Goal: Transaction & Acquisition: Purchase product/service

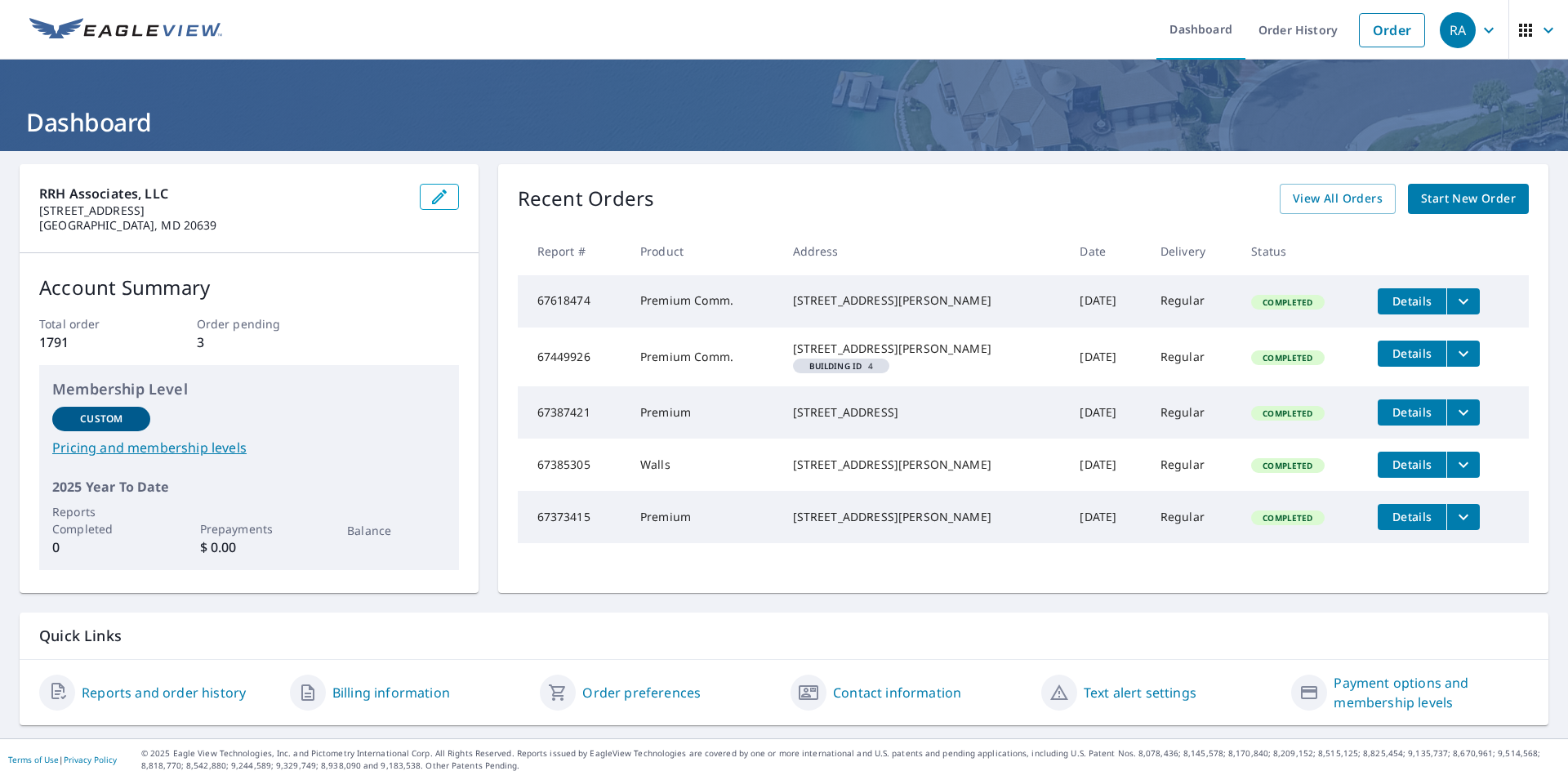
click at [1464, 202] on span "Start New Order" at bounding box center [1467, 198] width 95 height 20
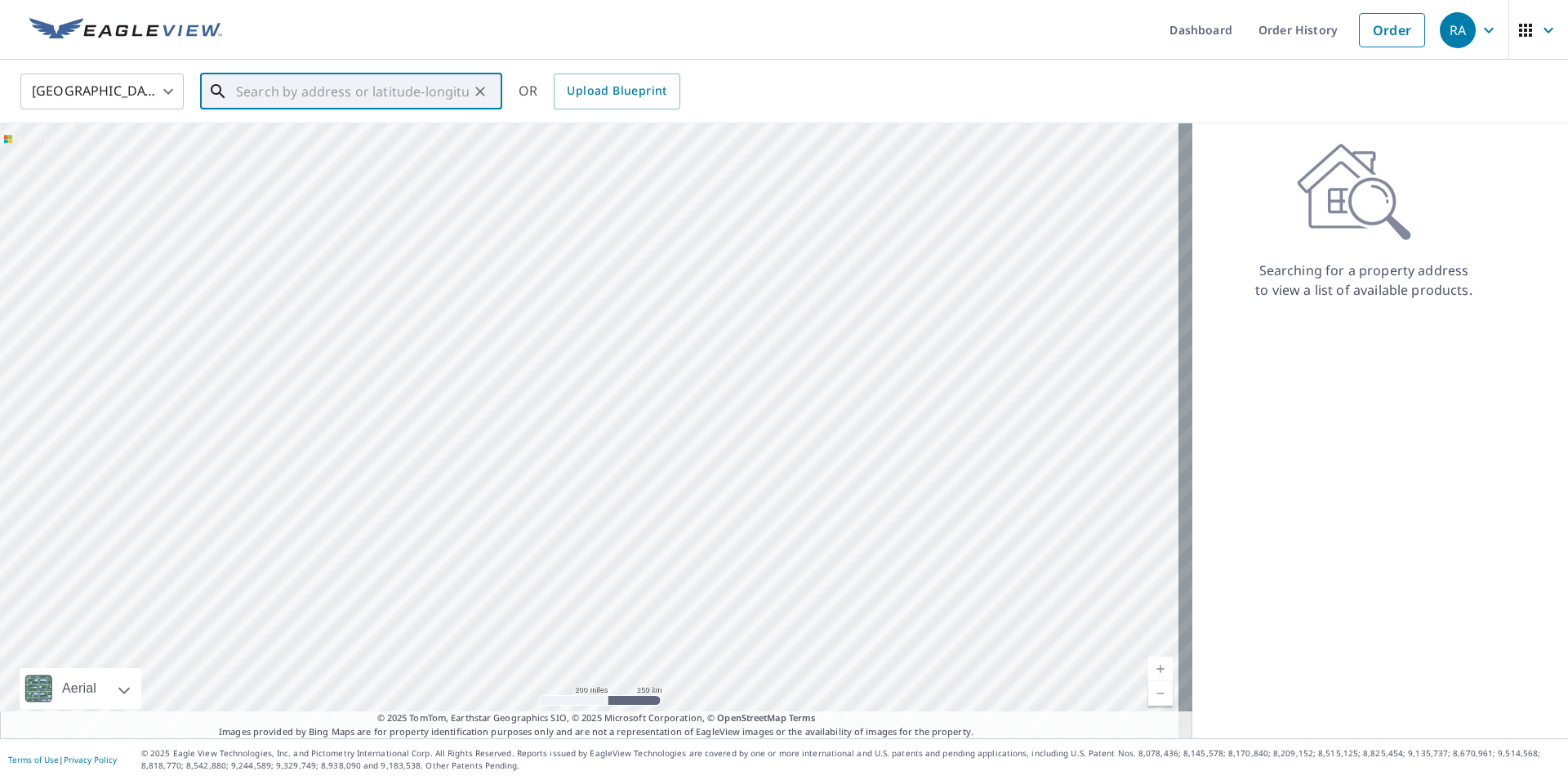
click at [317, 90] on input "text" at bounding box center [352, 92] width 232 height 46
type input "24281 Point patiene drive solomons [US_STATE]"
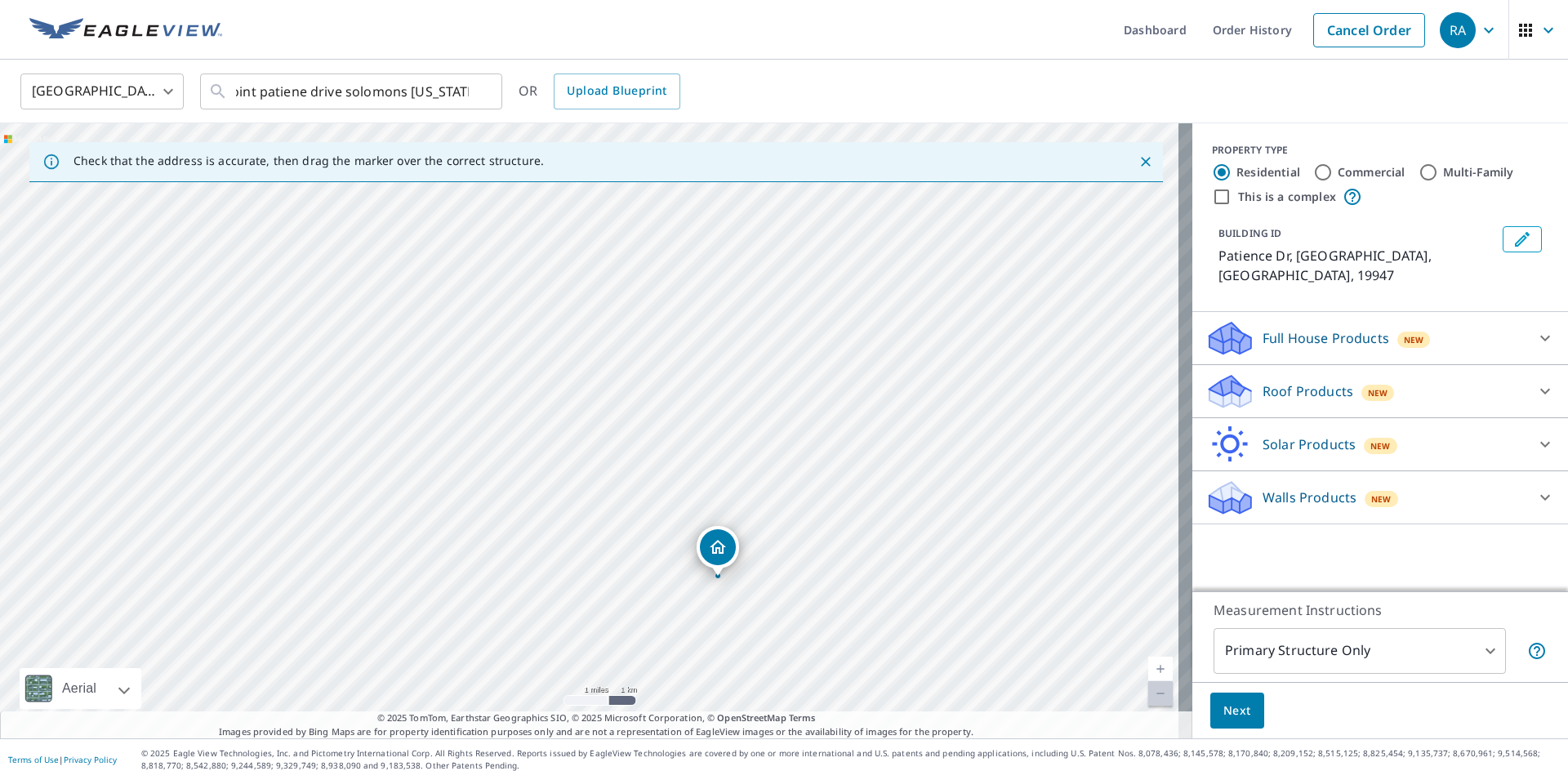
drag, startPoint x: 699, startPoint y: 417, endPoint x: 705, endPoint y: 617, distance: 200.1
click at [700, 624] on div "Patience Dr Georgetown, DE 19947" at bounding box center [595, 431] width 1192 height 614
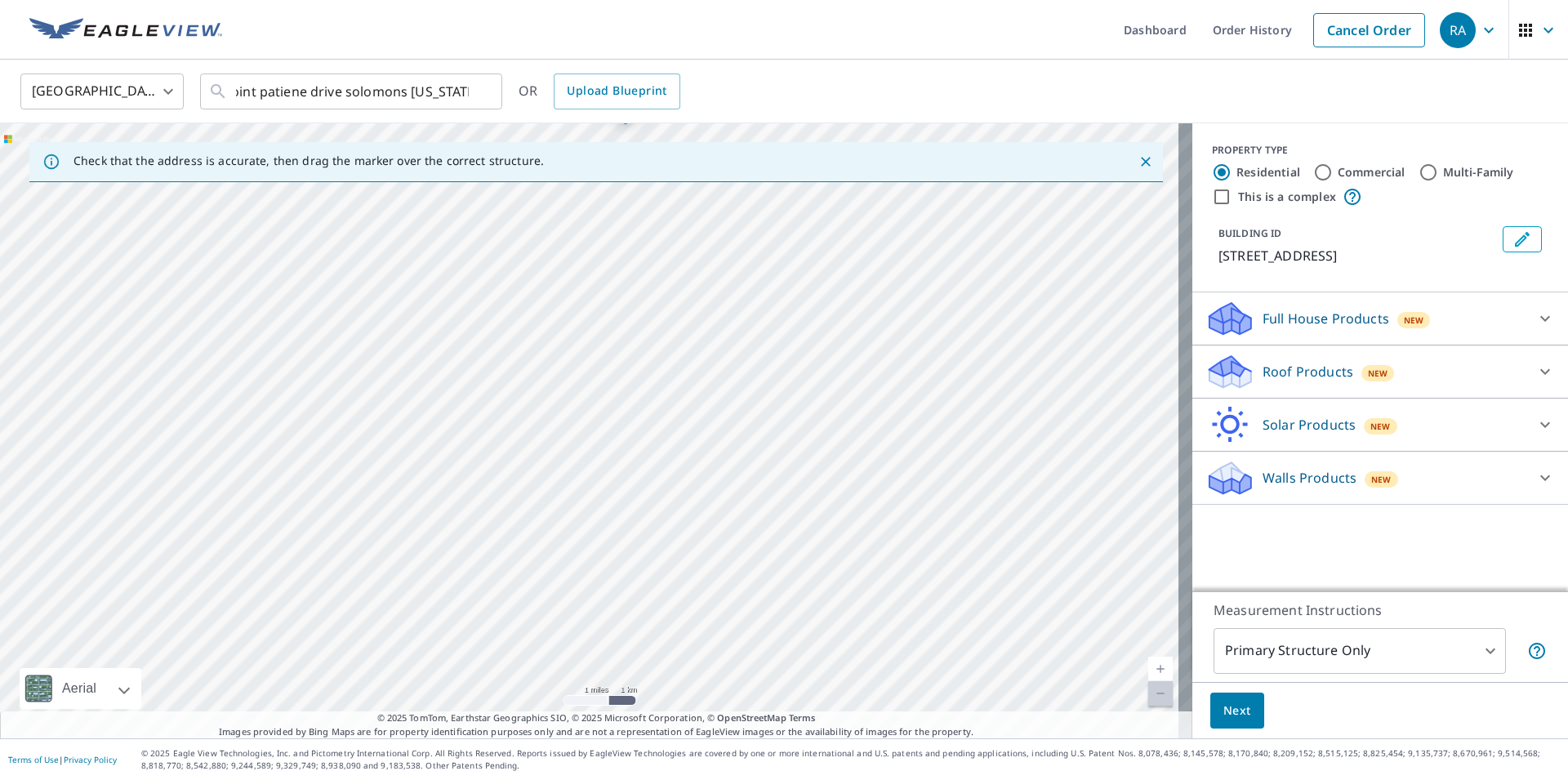
drag, startPoint x: 879, startPoint y: 616, endPoint x: 915, endPoint y: 310, distance: 308.1
click at [915, 310] on div "[STREET_ADDRESS]" at bounding box center [595, 431] width 1192 height 614
drag, startPoint x: 887, startPoint y: 353, endPoint x: 865, endPoint y: 547, distance: 195.2
click at [865, 547] on div "[STREET_ADDRESS]" at bounding box center [595, 431] width 1192 height 614
drag, startPoint x: 592, startPoint y: 288, endPoint x: 551, endPoint y: 622, distance: 336.5
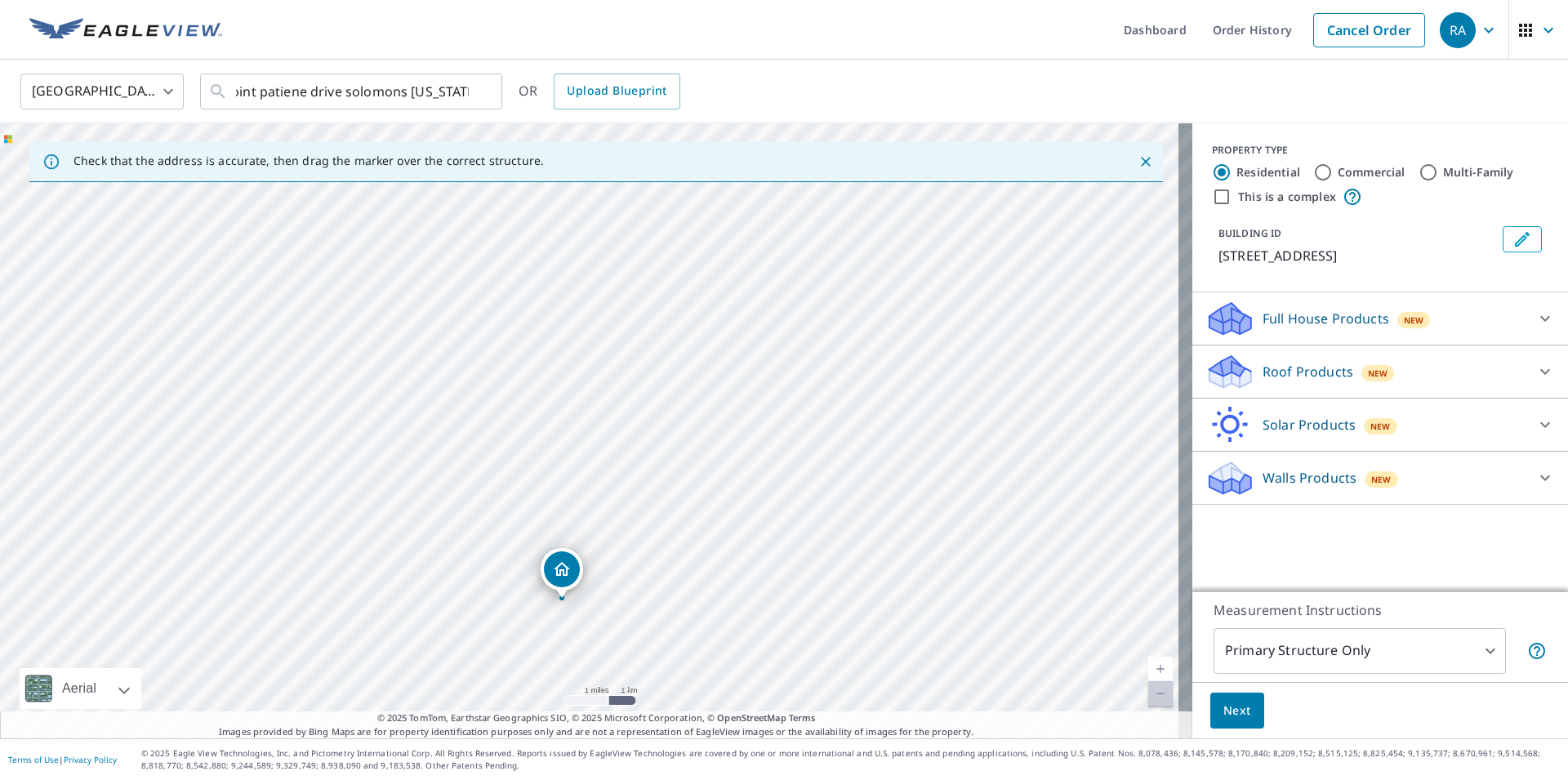
click at [551, 622] on div "[STREET_ADDRESS]" at bounding box center [595, 431] width 1192 height 614
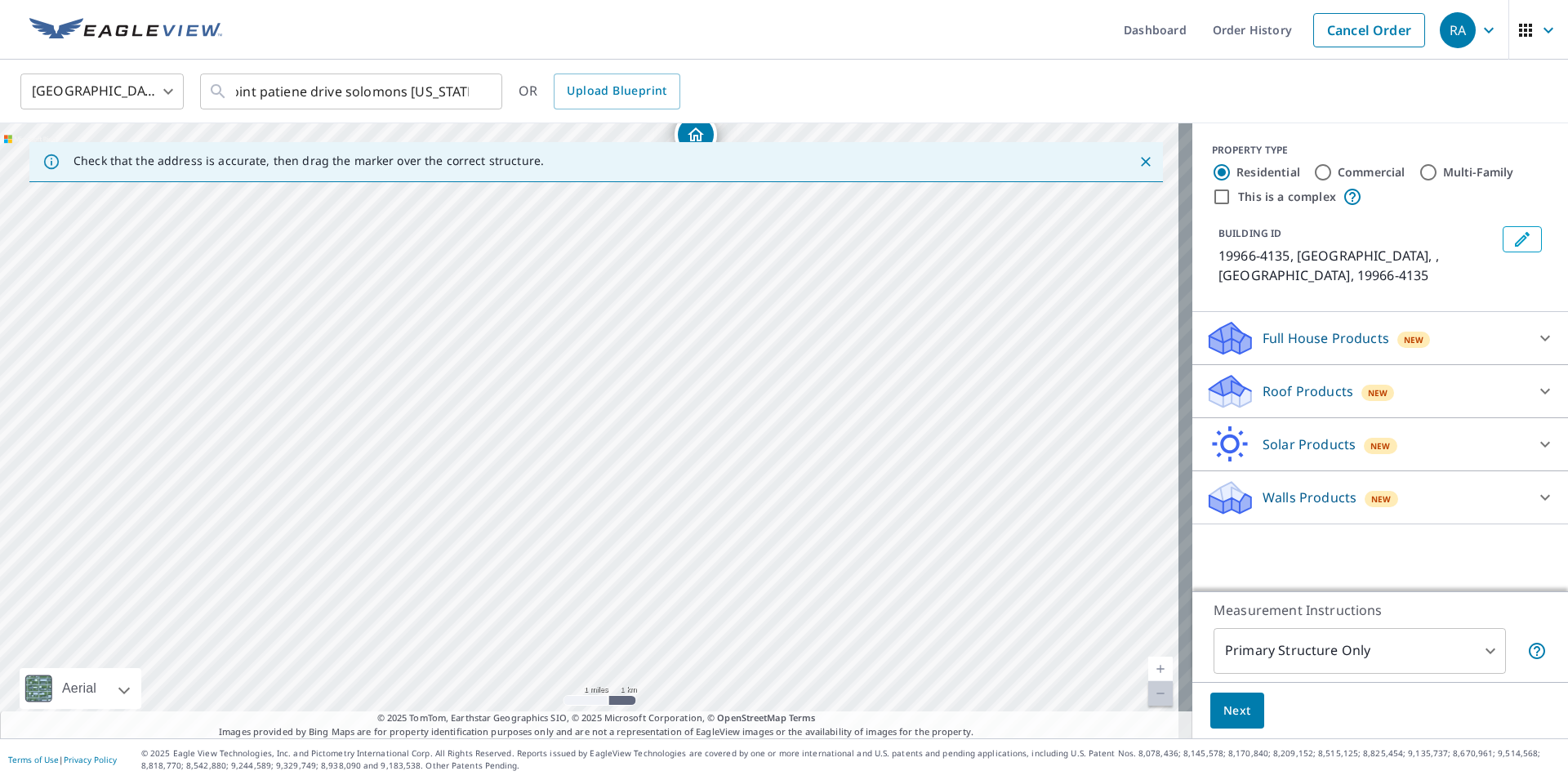
drag, startPoint x: 817, startPoint y: 634, endPoint x: 923, endPoint y: 371, distance: 283.6
click at [923, 371] on div "19966-4135, [GEOGRAPHIC_DATA] , DE 19966-4135" at bounding box center [595, 431] width 1192 height 614
drag, startPoint x: 734, startPoint y: 582, endPoint x: 736, endPoint y: 612, distance: 30.1
click at [736, 612] on div "19966-4135, [GEOGRAPHIC_DATA] , DE 19966-4135" at bounding box center [595, 431] width 1192 height 614
drag, startPoint x: 715, startPoint y: 300, endPoint x: 620, endPoint y: 695, distance: 406.3
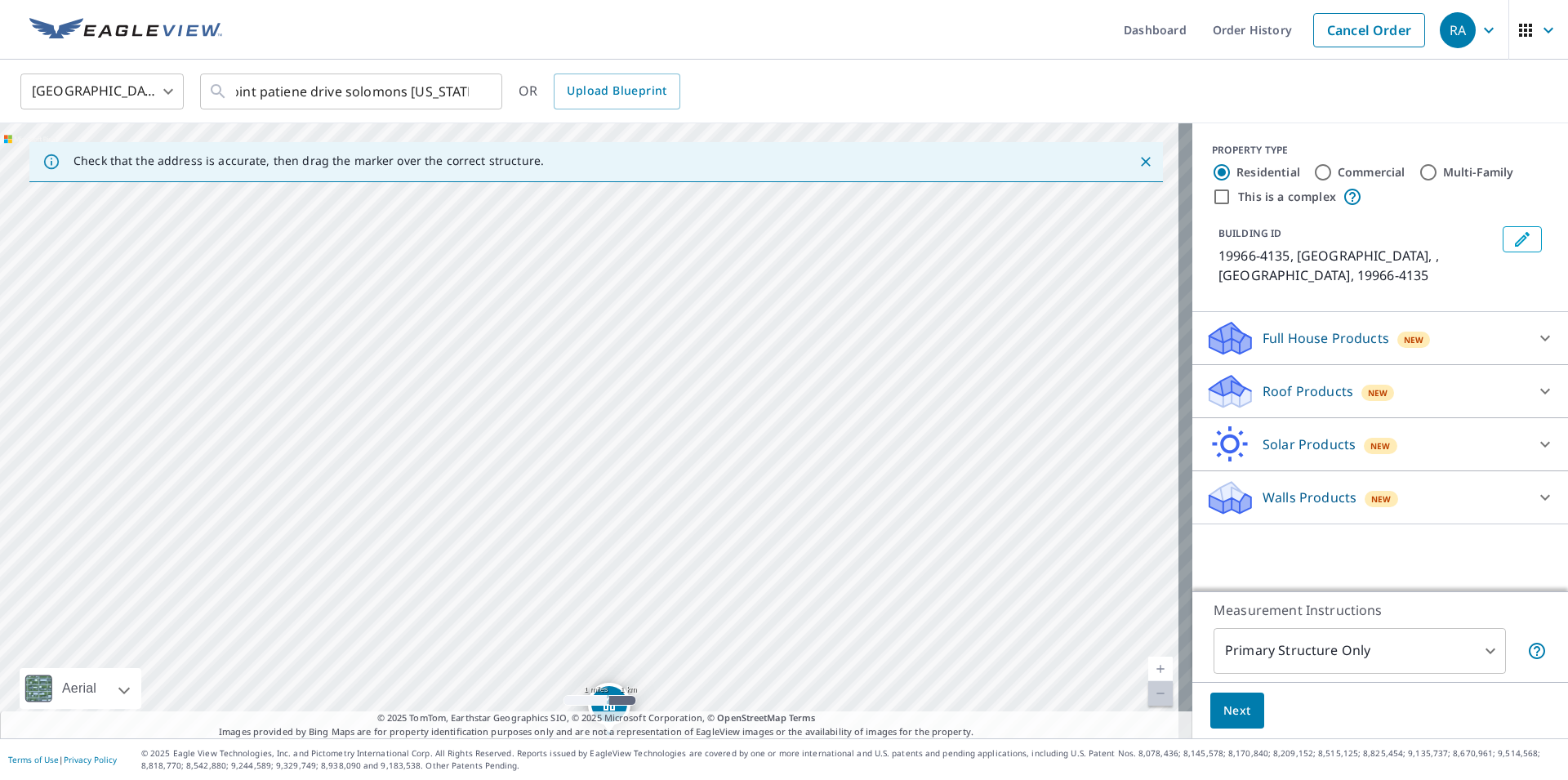
click at [620, 695] on div "19966-4135, [GEOGRAPHIC_DATA] , DE 19966-4135" at bounding box center [595, 431] width 1192 height 614
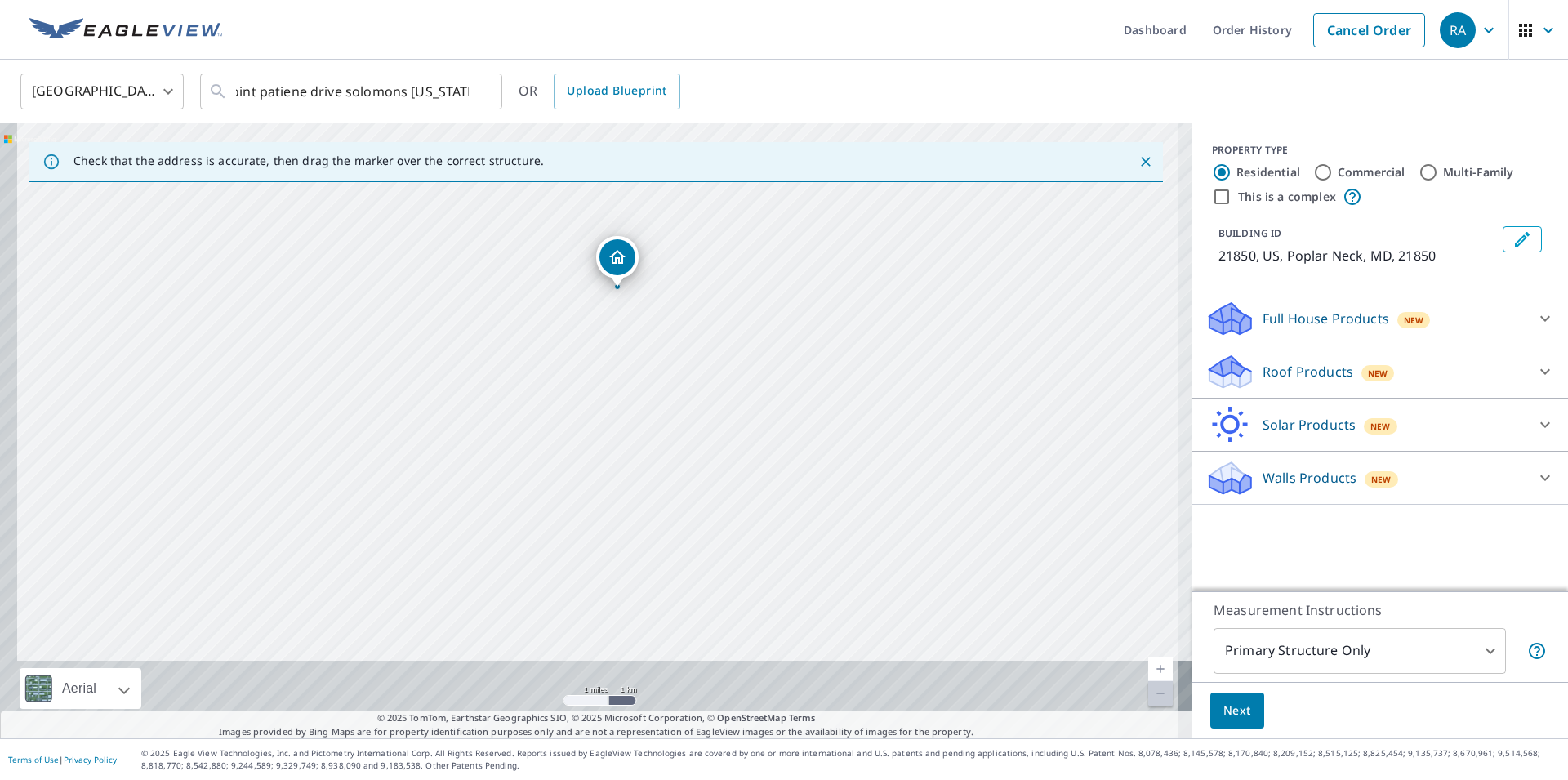
drag, startPoint x: 781, startPoint y: 667, endPoint x: 817, endPoint y: 444, distance: 225.9
click at [817, 444] on div "21850, US Poplar Neck, MD 21850" at bounding box center [595, 431] width 1192 height 614
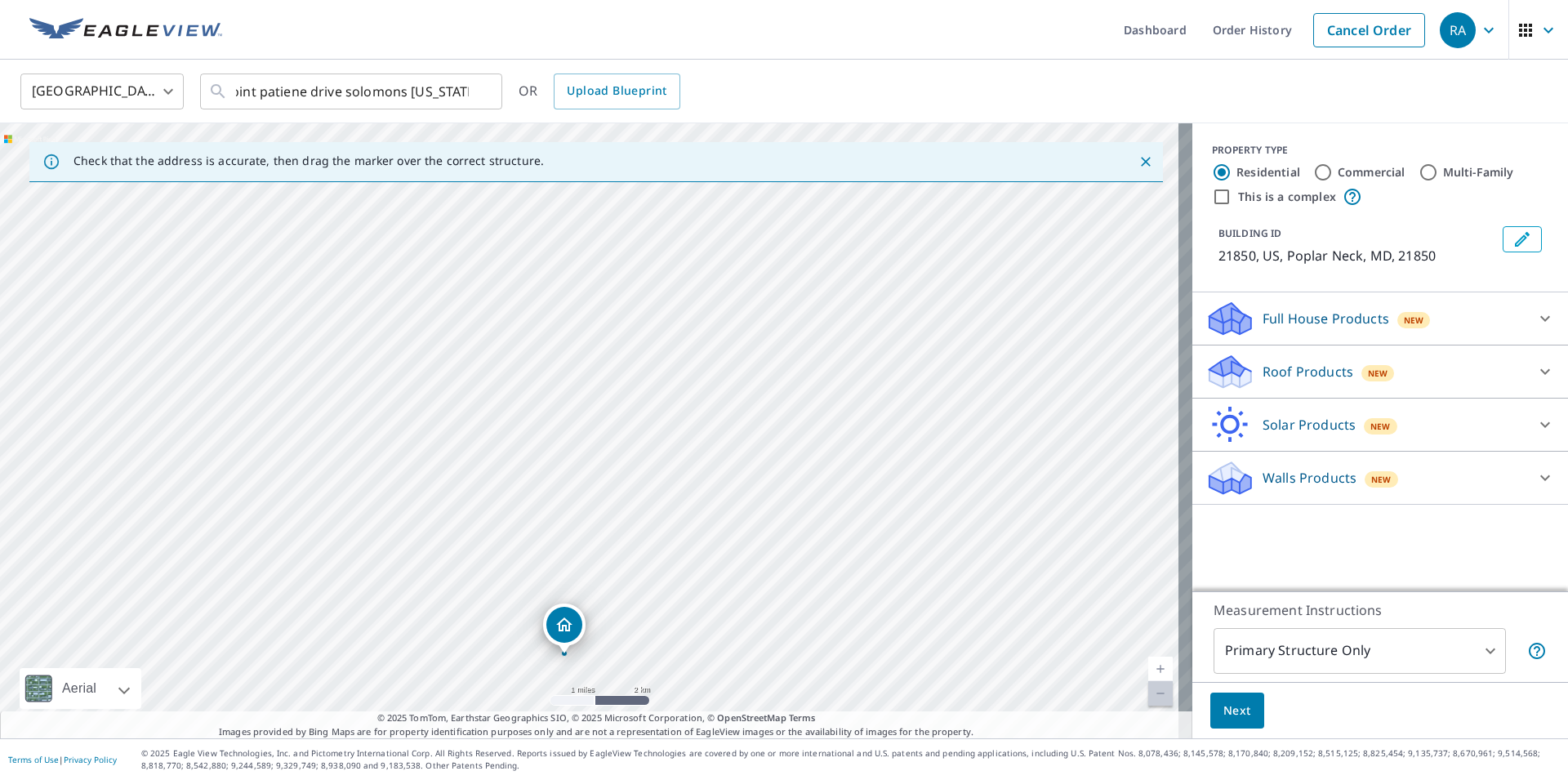
drag, startPoint x: 623, startPoint y: 192, endPoint x: 563, endPoint y: 640, distance: 452.0
click at [563, 640] on div "21850, US Poplar Neck, MD 21850" at bounding box center [595, 431] width 1192 height 614
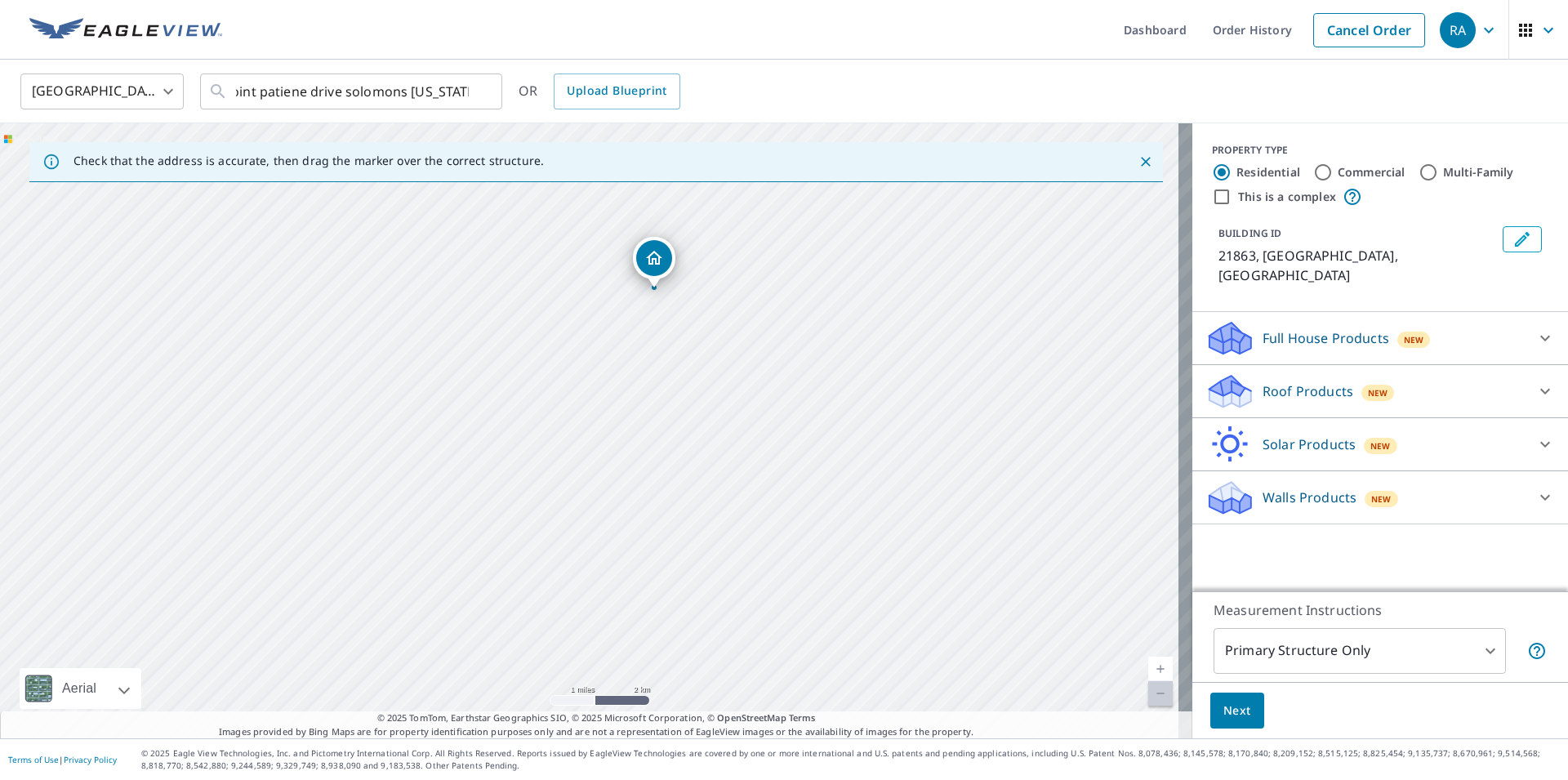
drag, startPoint x: 679, startPoint y: 655, endPoint x: 744, endPoint y: 515, distance: 154.4
click at [744, 515] on div "21863, [GEOGRAPHIC_DATA] [GEOGRAPHIC_DATA]" at bounding box center [595, 431] width 1192 height 614
drag, startPoint x: 655, startPoint y: 268, endPoint x: 501, endPoint y: 573, distance: 341.7
click at [501, 573] on div "21863, [GEOGRAPHIC_DATA] [GEOGRAPHIC_DATA]" at bounding box center [595, 431] width 1192 height 614
drag, startPoint x: 643, startPoint y: 602, endPoint x: 826, endPoint y: 457, distance: 233.5
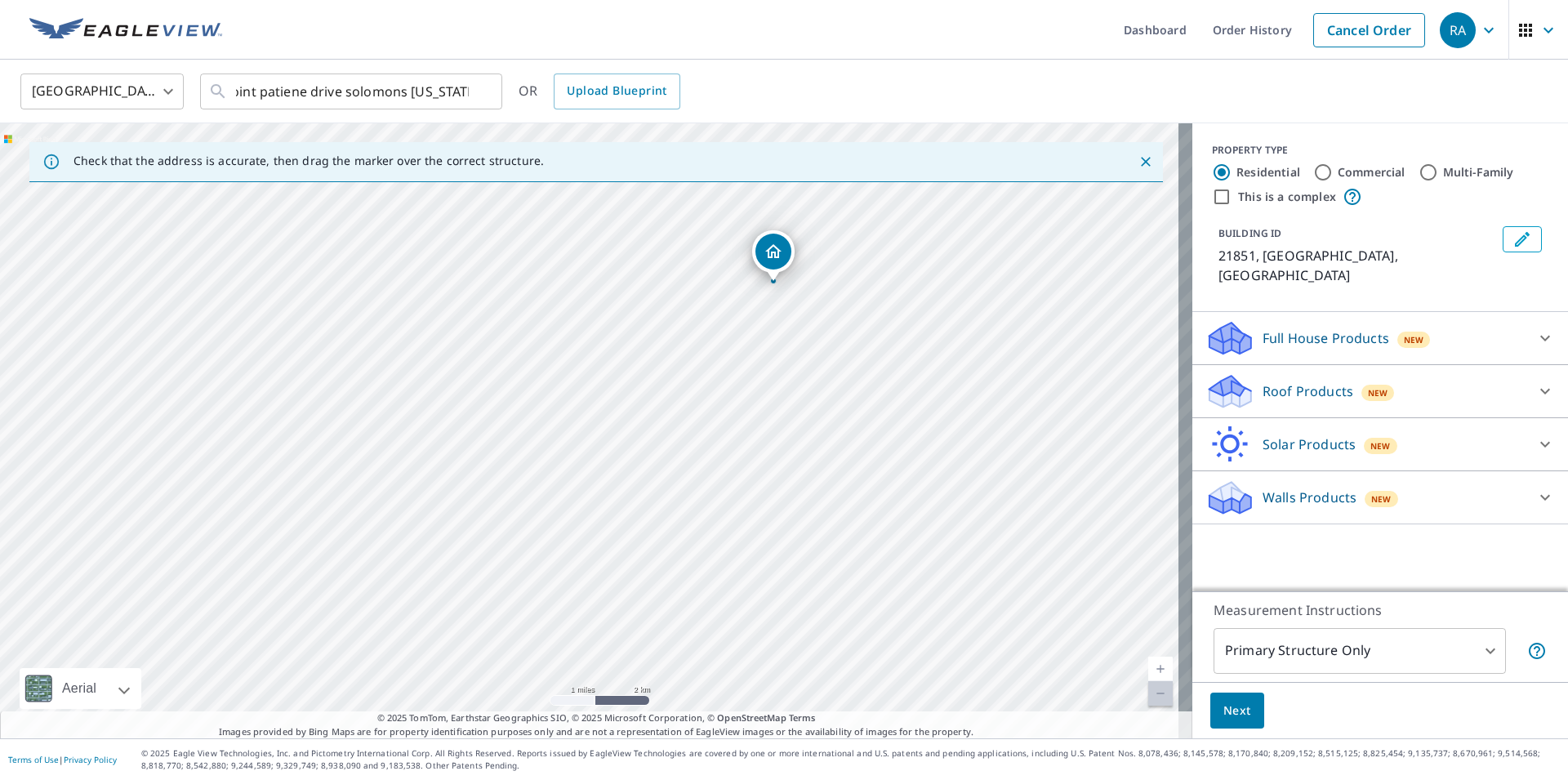
click at [826, 457] on div "21851, [GEOGRAPHIC_DATA] [GEOGRAPHIC_DATA]" at bounding box center [595, 431] width 1192 height 614
drag, startPoint x: 768, startPoint y: 262, endPoint x: 588, endPoint y: 586, distance: 370.6
click at [588, 586] on div "21851, [GEOGRAPHIC_DATA] [GEOGRAPHIC_DATA]" at bounding box center [595, 431] width 1192 height 614
drag, startPoint x: 417, startPoint y: 446, endPoint x: 580, endPoint y: 499, distance: 171.4
click at [580, 499] on div "[STREET_ADDRESS][PERSON_NAME][DEMOGRAPHIC_DATA]" at bounding box center [595, 431] width 1192 height 614
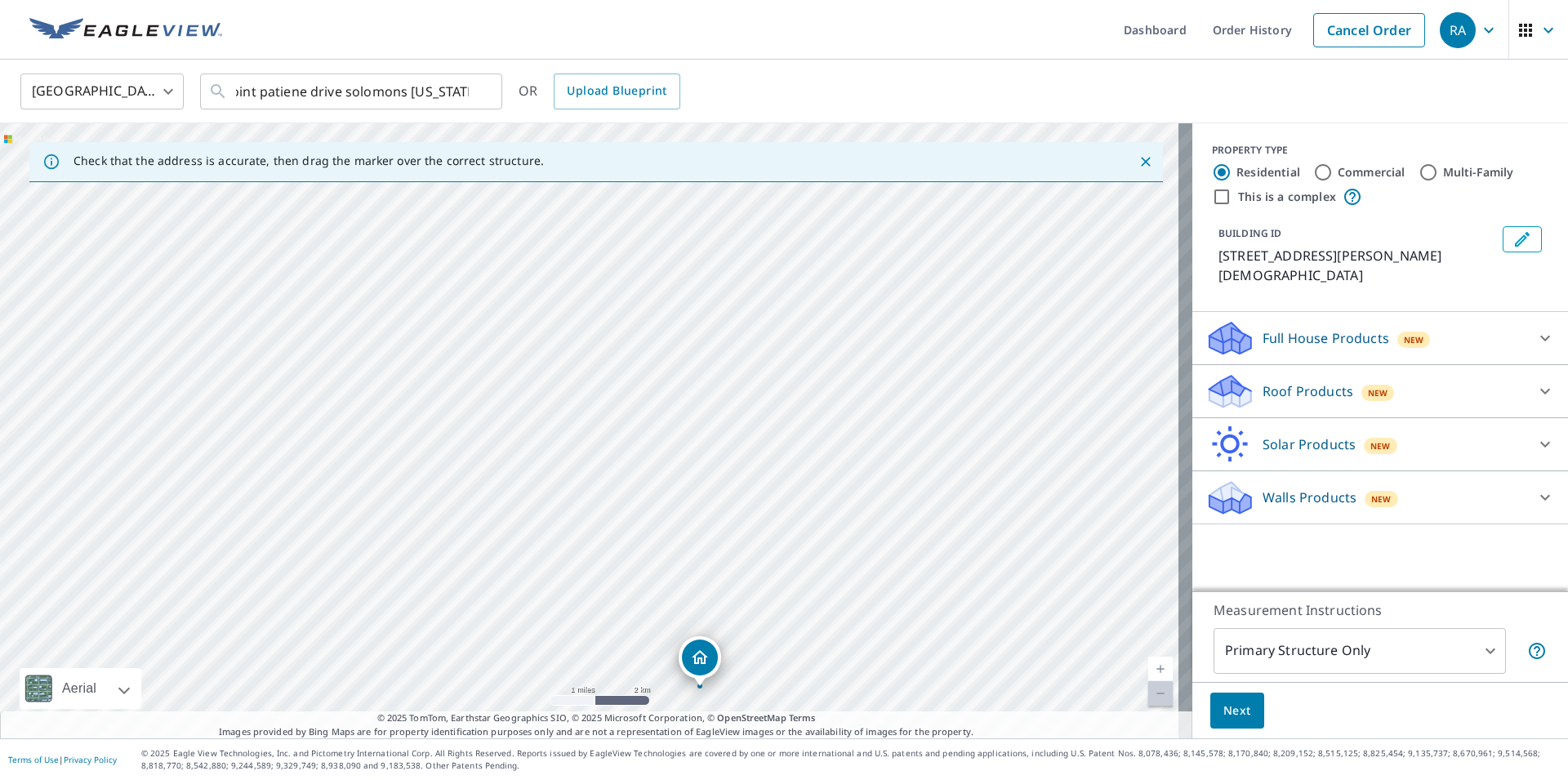
drag, startPoint x: 752, startPoint y: 456, endPoint x: 699, endPoint y: 660, distance: 210.8
click at [699, 660] on div "[STREET_ADDRESS][PERSON_NAME][DEMOGRAPHIC_DATA]" at bounding box center [595, 431] width 1192 height 614
drag, startPoint x: 845, startPoint y: 573, endPoint x: 917, endPoint y: 394, distance: 192.9
click at [917, 394] on div "23442, [GEOGRAPHIC_DATA] , VA 23442" at bounding box center [595, 431] width 1192 height 614
drag, startPoint x: 724, startPoint y: 426, endPoint x: 939, endPoint y: 663, distance: 320.0
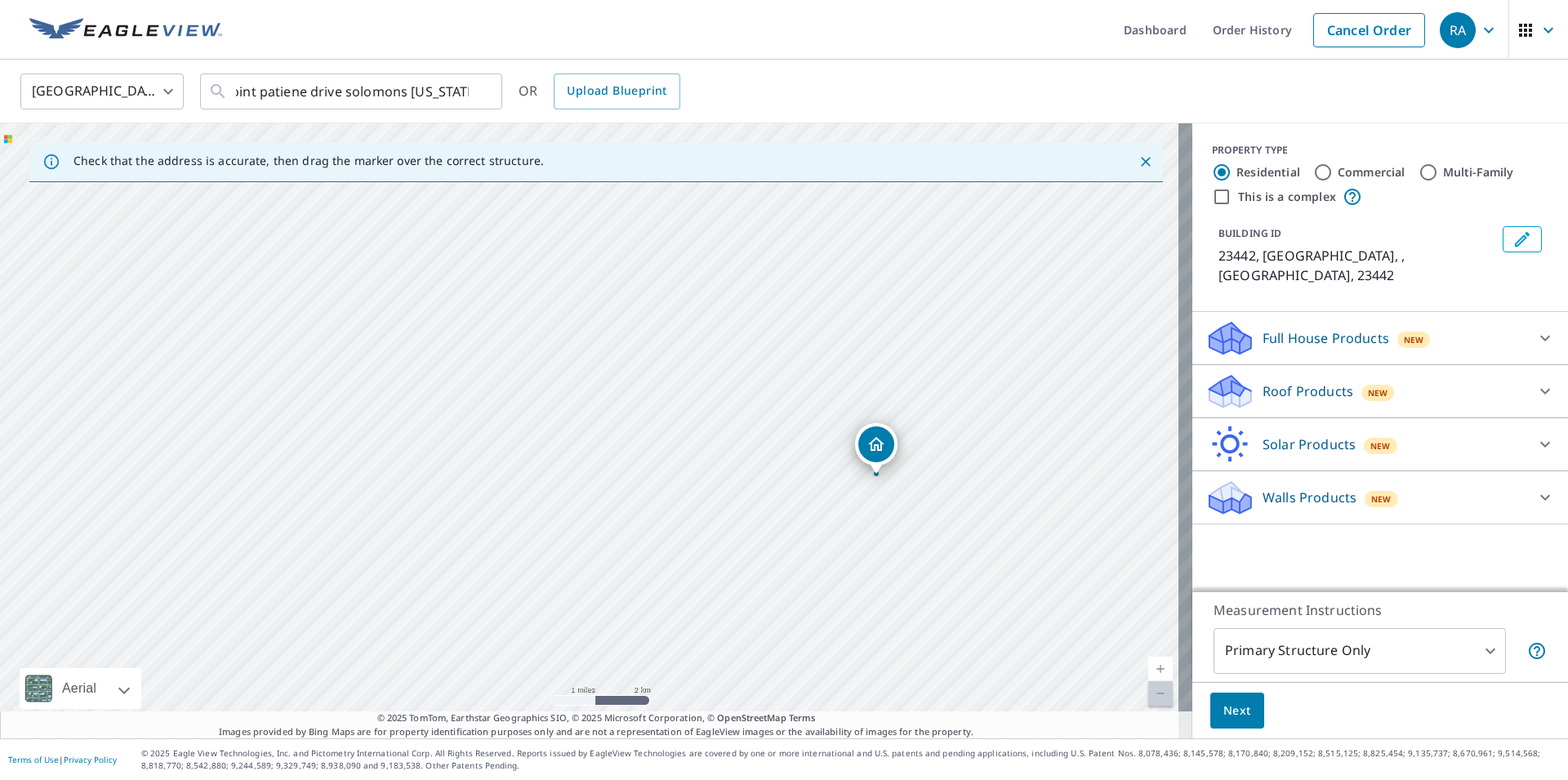
click at [939, 663] on div "23442, [GEOGRAPHIC_DATA] , VA 23442" at bounding box center [595, 431] width 1192 height 614
drag, startPoint x: 830, startPoint y: 452, endPoint x: 10, endPoint y: 330, distance: 829.0
click at [10, 330] on div "23442, [GEOGRAPHIC_DATA] , VA 23442" at bounding box center [595, 431] width 1192 height 614
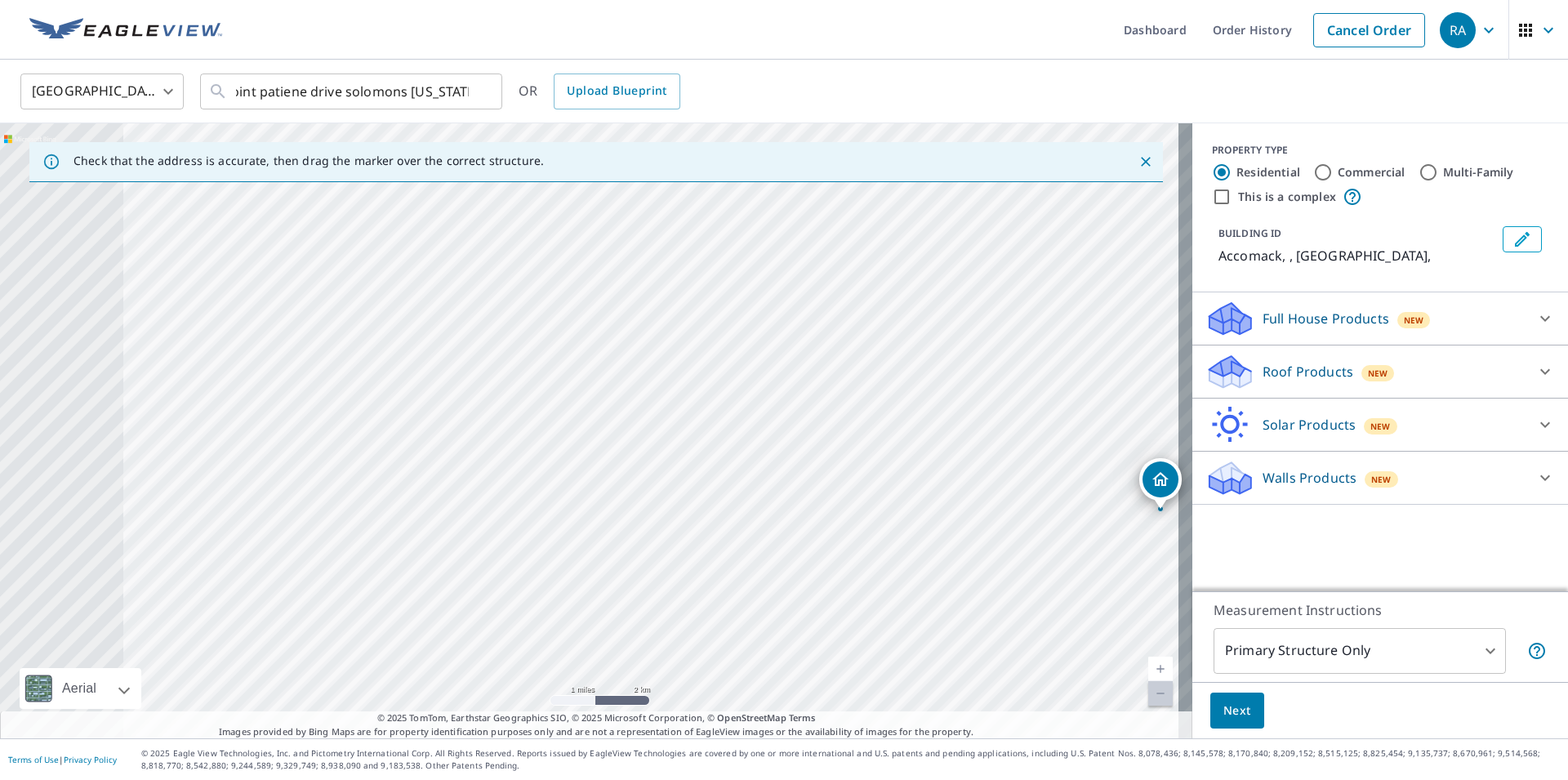
drag, startPoint x: 217, startPoint y: 340, endPoint x: 788, endPoint y: 421, distance: 576.7
click at [788, 421] on div "Accomack , [GEOGRAPHIC_DATA]" at bounding box center [595, 431] width 1192 height 614
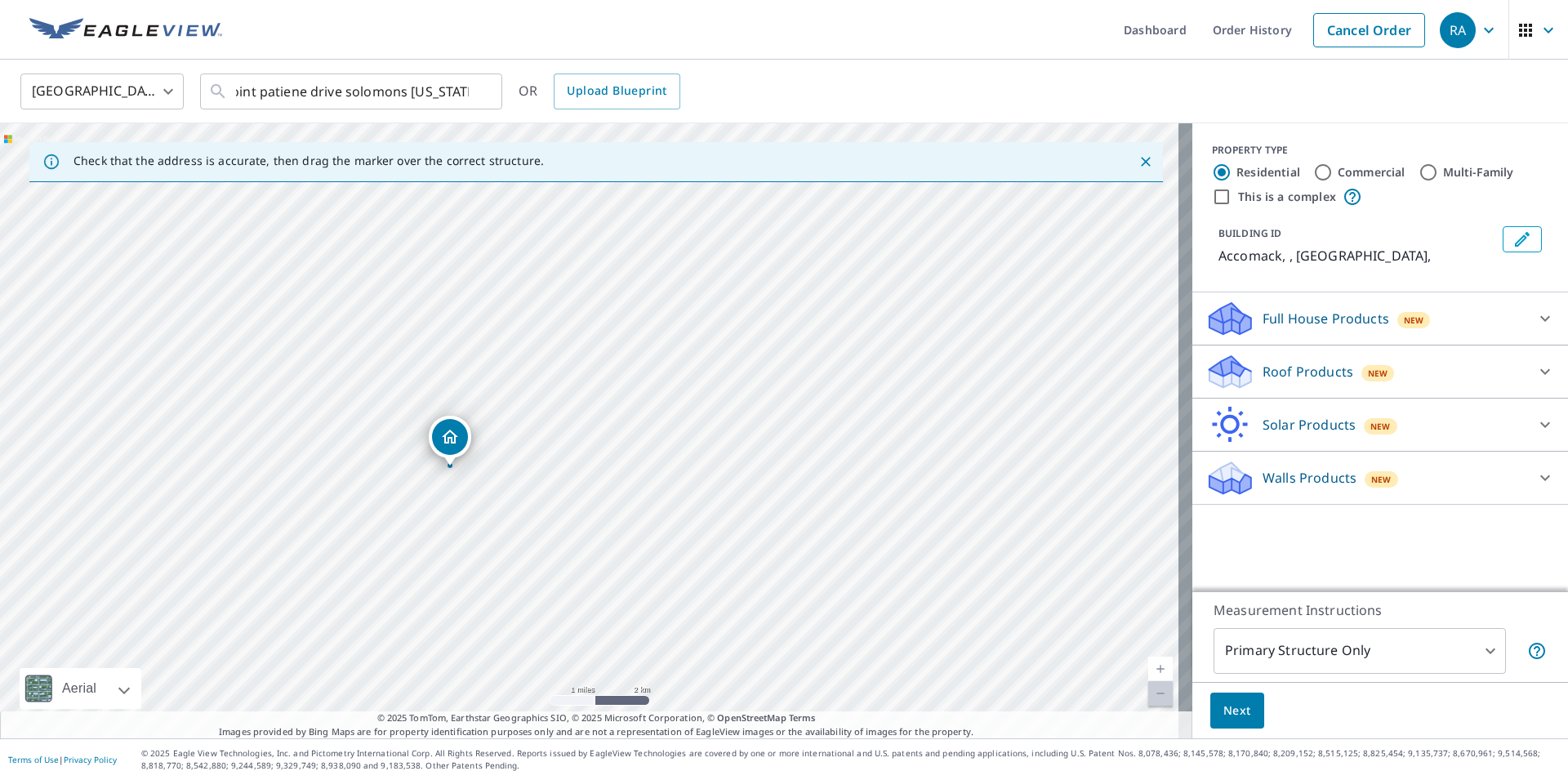
drag, startPoint x: 1137, startPoint y: 497, endPoint x: 362, endPoint y: 439, distance: 777.2
click at [362, 439] on div "Accomack , [GEOGRAPHIC_DATA]" at bounding box center [595, 431] width 1192 height 614
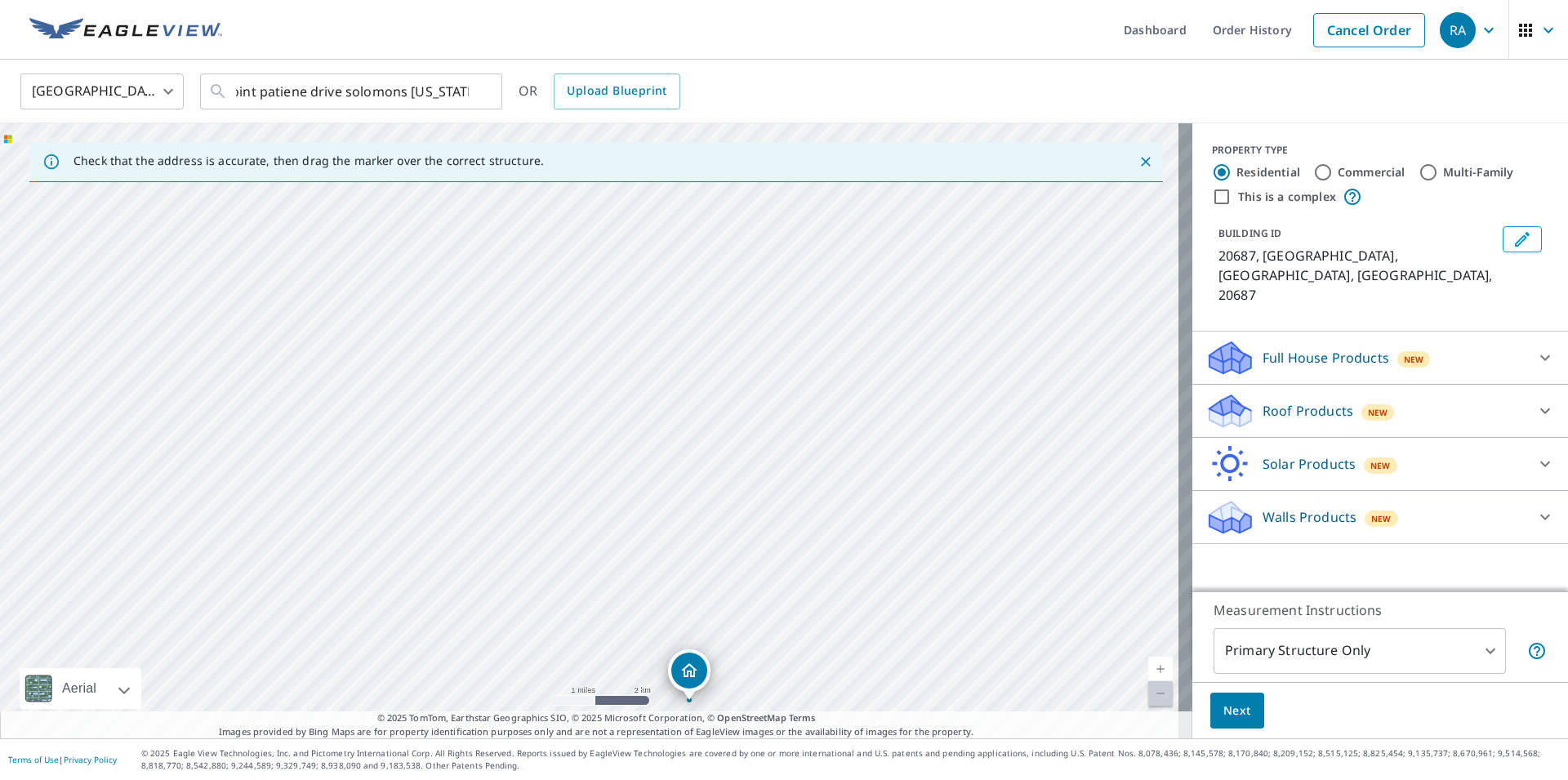
drag, startPoint x: 545, startPoint y: 509, endPoint x: 605, endPoint y: 702, distance: 202.1
click at [605, 702] on div "20687, [GEOGRAPHIC_DATA], [GEOGRAPHIC_DATA]" at bounding box center [595, 431] width 1192 height 614
drag, startPoint x: 671, startPoint y: 678, endPoint x: 583, endPoint y: 272, distance: 415.4
click at [583, 272] on div "20687, [GEOGRAPHIC_DATA], [GEOGRAPHIC_DATA]" at bounding box center [595, 431] width 1192 height 614
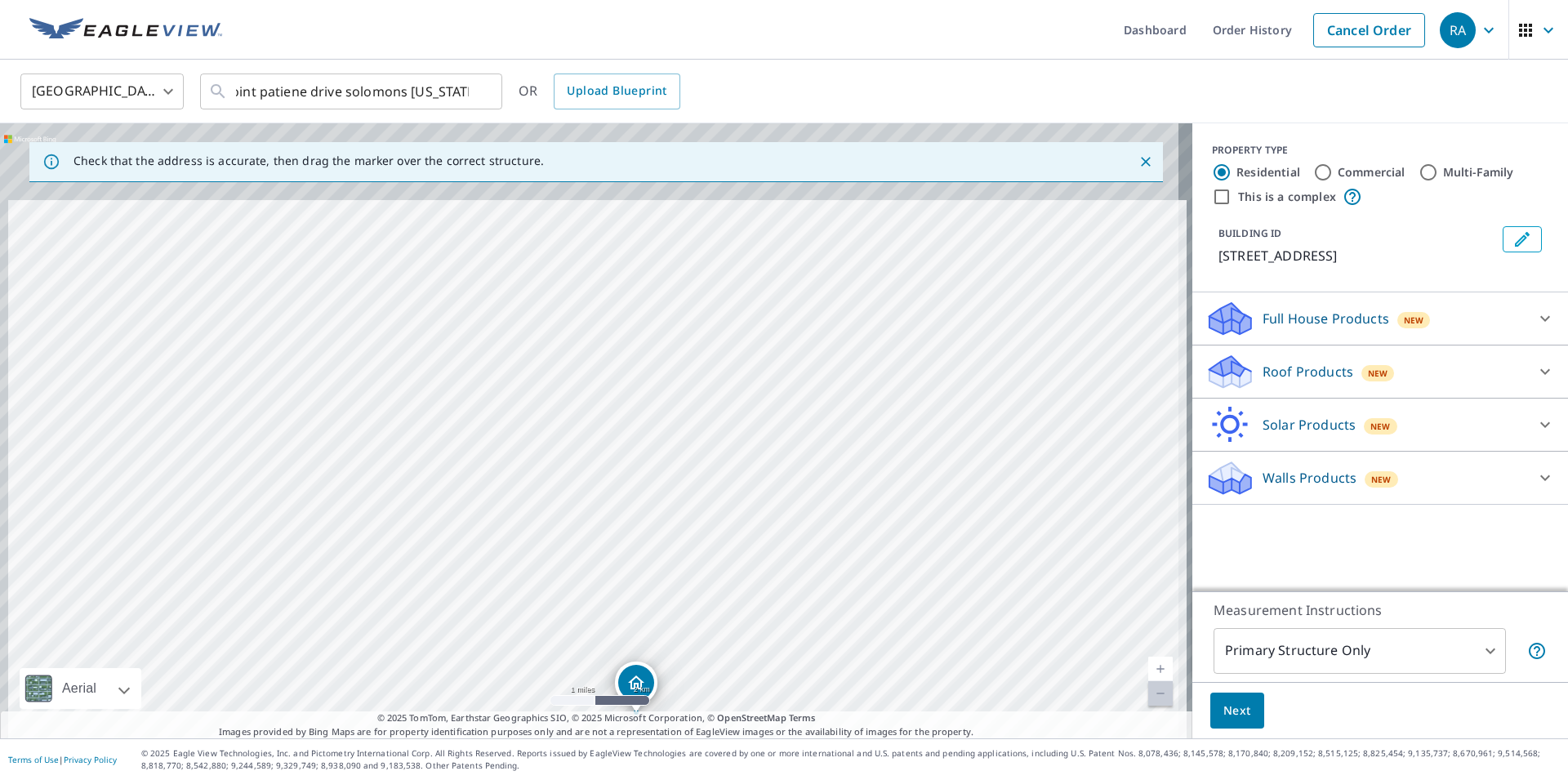
drag, startPoint x: 823, startPoint y: 498, endPoint x: 857, endPoint y: 717, distance: 221.6
click at [857, 717] on div "Check that the address is accurate, then drag the marker over the correct struc…" at bounding box center [595, 431] width 1192 height 614
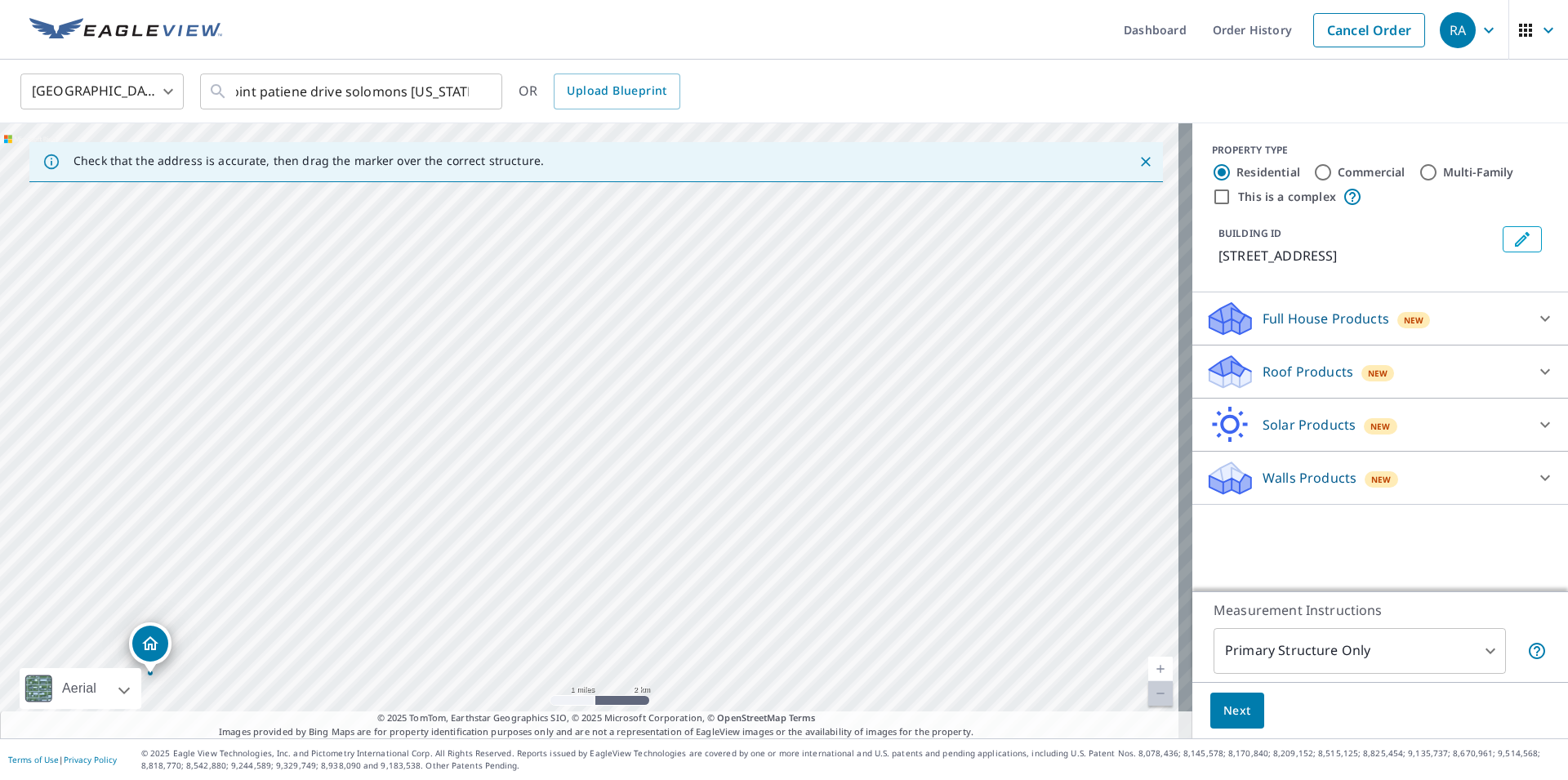
click at [367, 647] on div "[STREET_ADDRESS]" at bounding box center [595, 431] width 1192 height 614
drag, startPoint x: 147, startPoint y: 615, endPoint x: 183, endPoint y: 306, distance: 311.1
click at [183, 306] on div "[STREET_ADDRESS]" at bounding box center [595, 431] width 1192 height 614
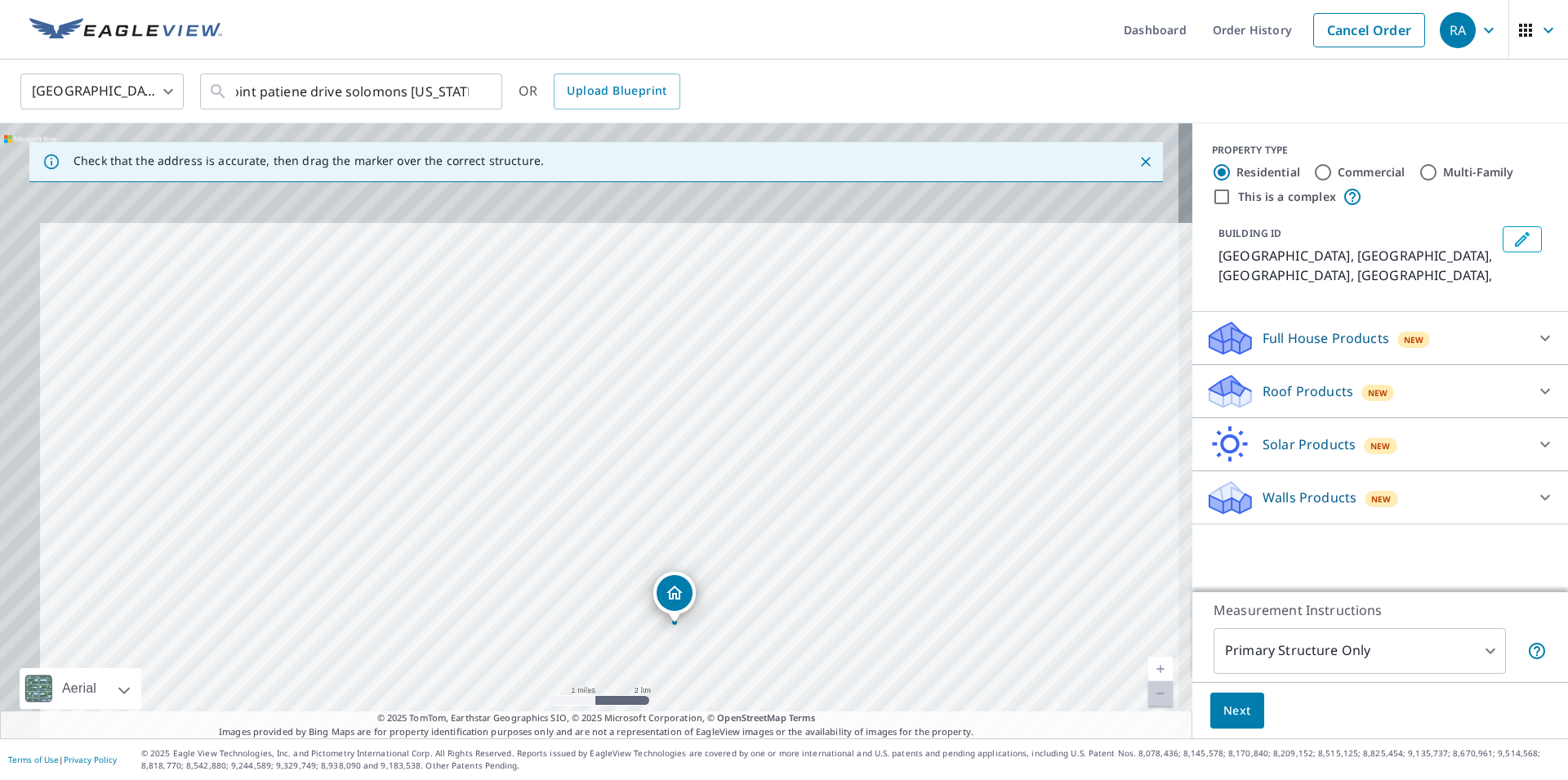
drag, startPoint x: 657, startPoint y: 410, endPoint x: 754, endPoint y: 636, distance: 245.9
click at [754, 636] on div "[GEOGRAPHIC_DATA], [GEOGRAPHIC_DATA] [GEOGRAPHIC_DATA], [GEOGRAPHIC_DATA]" at bounding box center [595, 431] width 1192 height 614
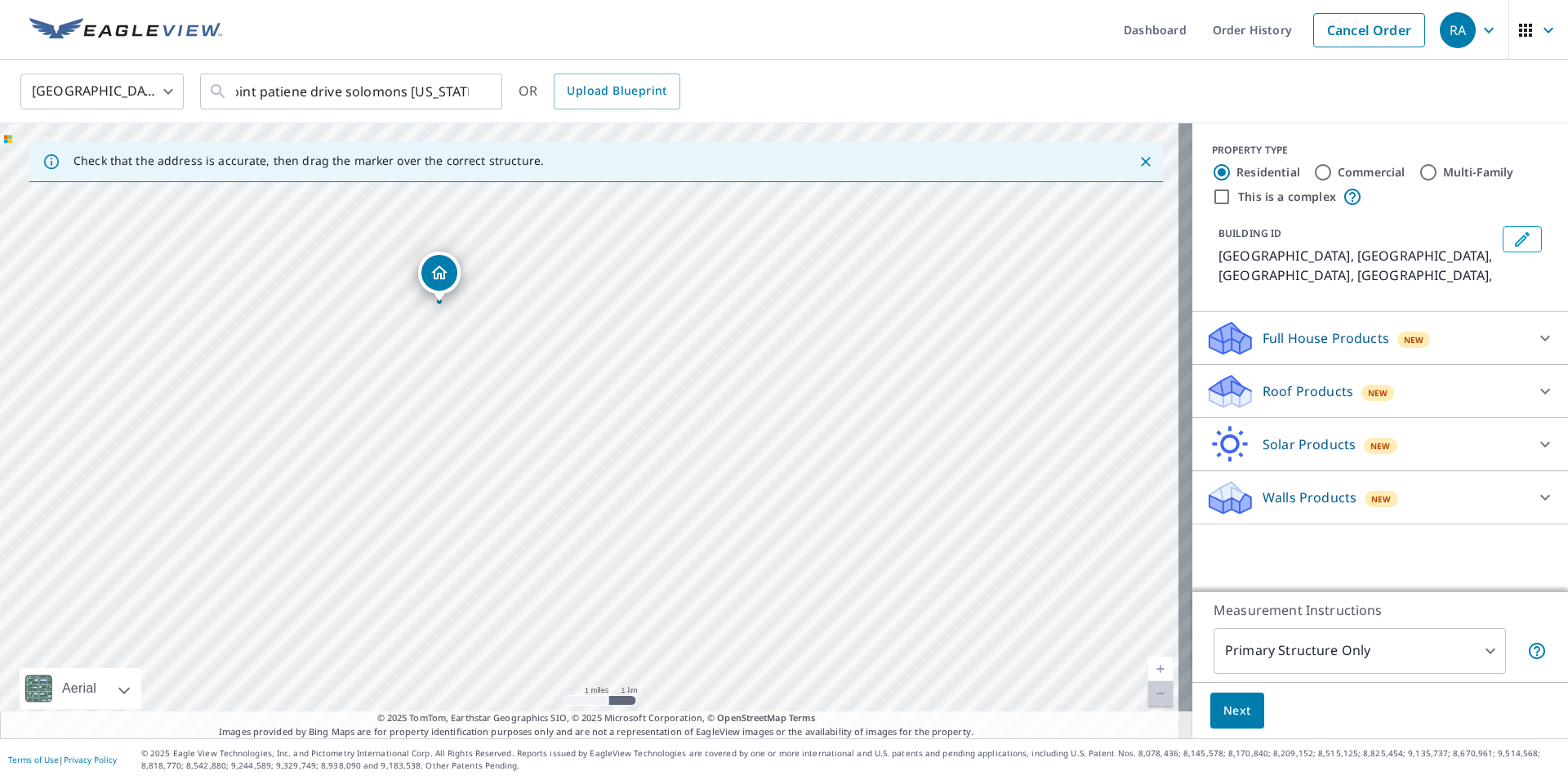
drag, startPoint x: 689, startPoint y: 628, endPoint x: 444, endPoint y: 275, distance: 429.7
click at [444, 275] on div "[GEOGRAPHIC_DATA], [GEOGRAPHIC_DATA] [GEOGRAPHIC_DATA], [GEOGRAPHIC_DATA]" at bounding box center [595, 431] width 1192 height 614
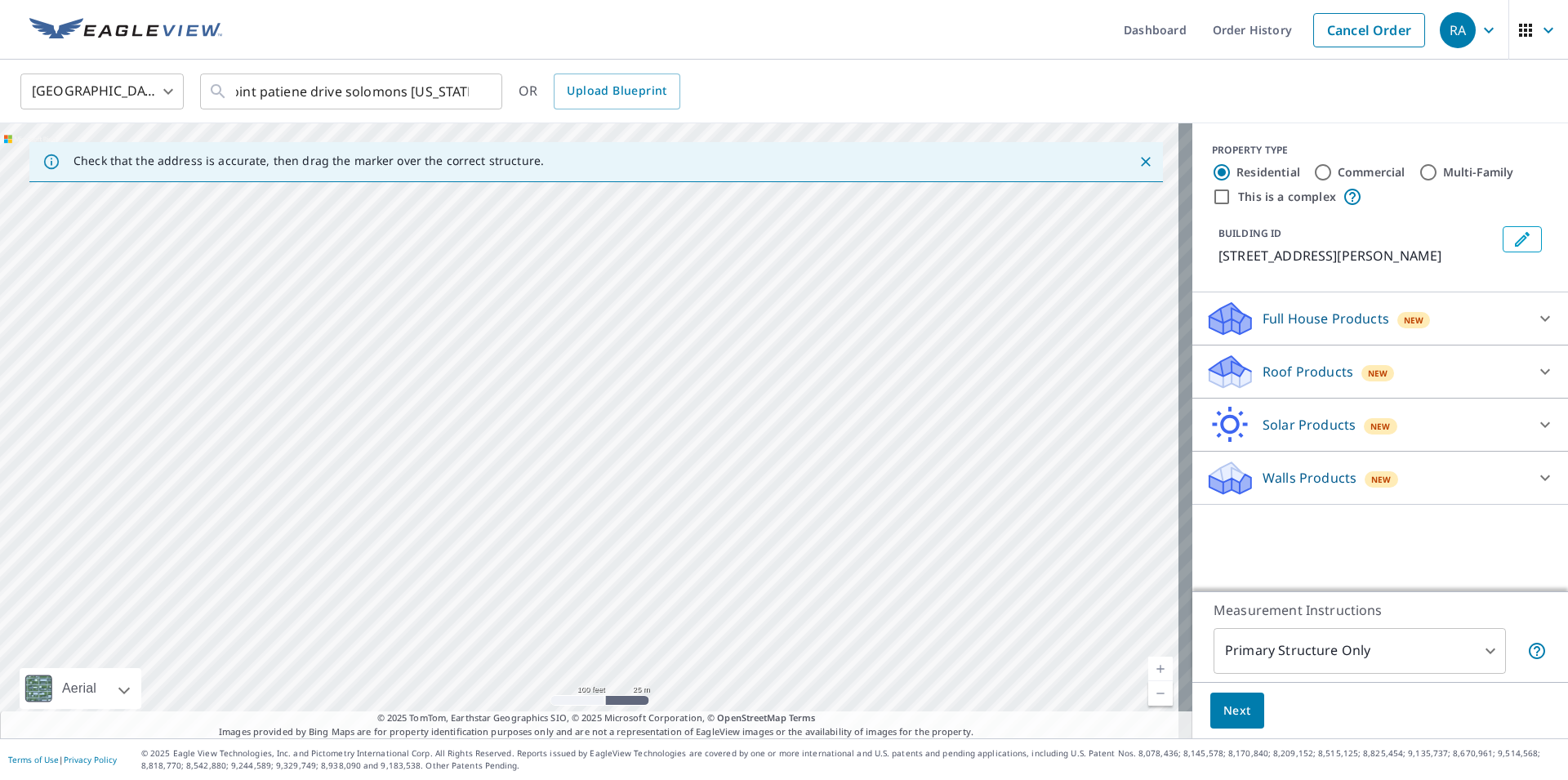
drag, startPoint x: 517, startPoint y: 410, endPoint x: 725, endPoint y: 448, distance: 211.4
click at [725, 448] on div "[STREET_ADDRESS][PERSON_NAME]" at bounding box center [595, 431] width 1192 height 614
drag, startPoint x: 795, startPoint y: 398, endPoint x: 642, endPoint y: 622, distance: 271.3
click at [642, 622] on div "[STREET_ADDRESS][PERSON_NAME]" at bounding box center [595, 431] width 1192 height 614
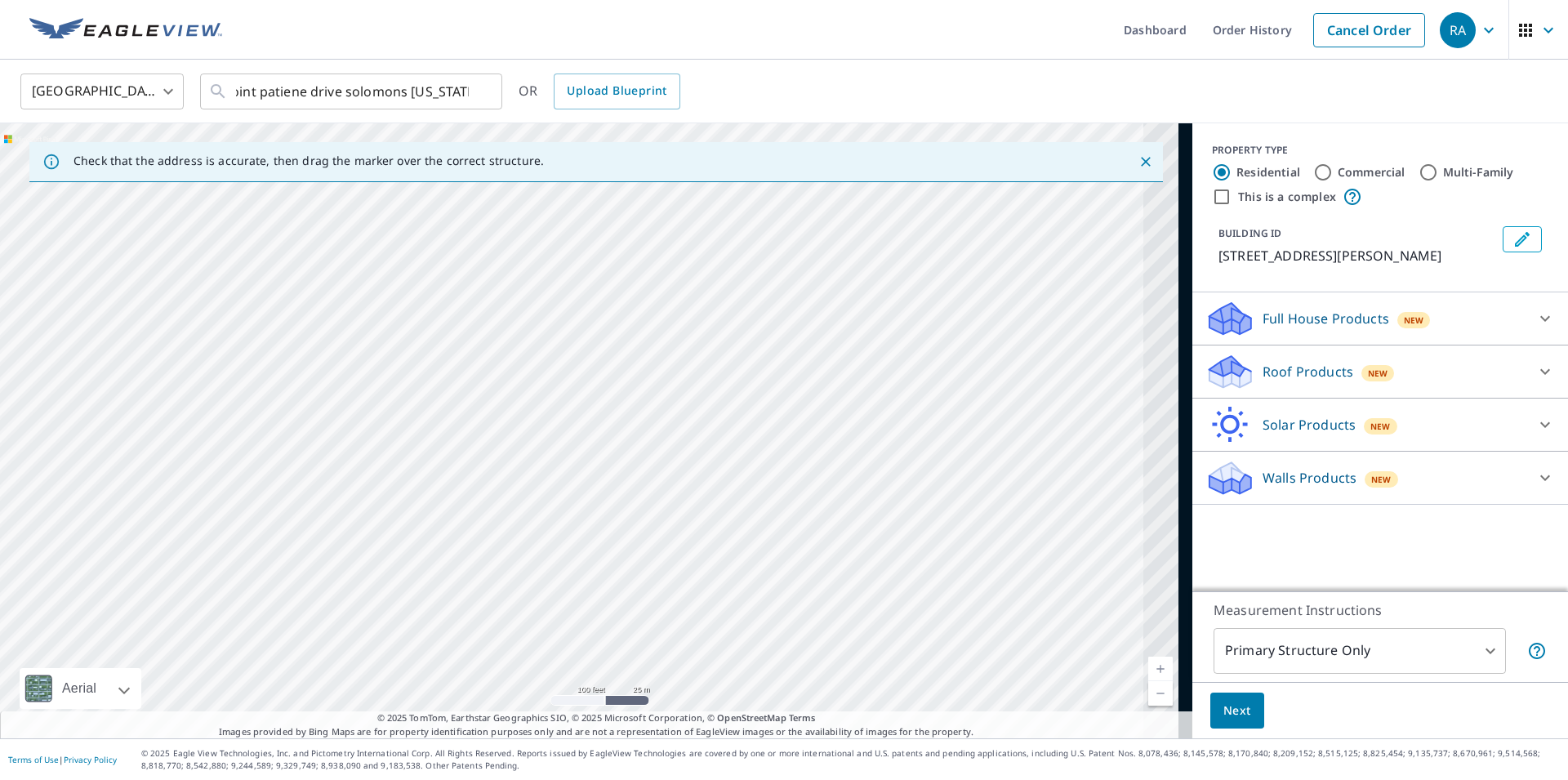
drag, startPoint x: 898, startPoint y: 499, endPoint x: 493, endPoint y: 486, distance: 405.2
click at [493, 486] on div "[STREET_ADDRESS][PERSON_NAME]" at bounding box center [595, 431] width 1192 height 614
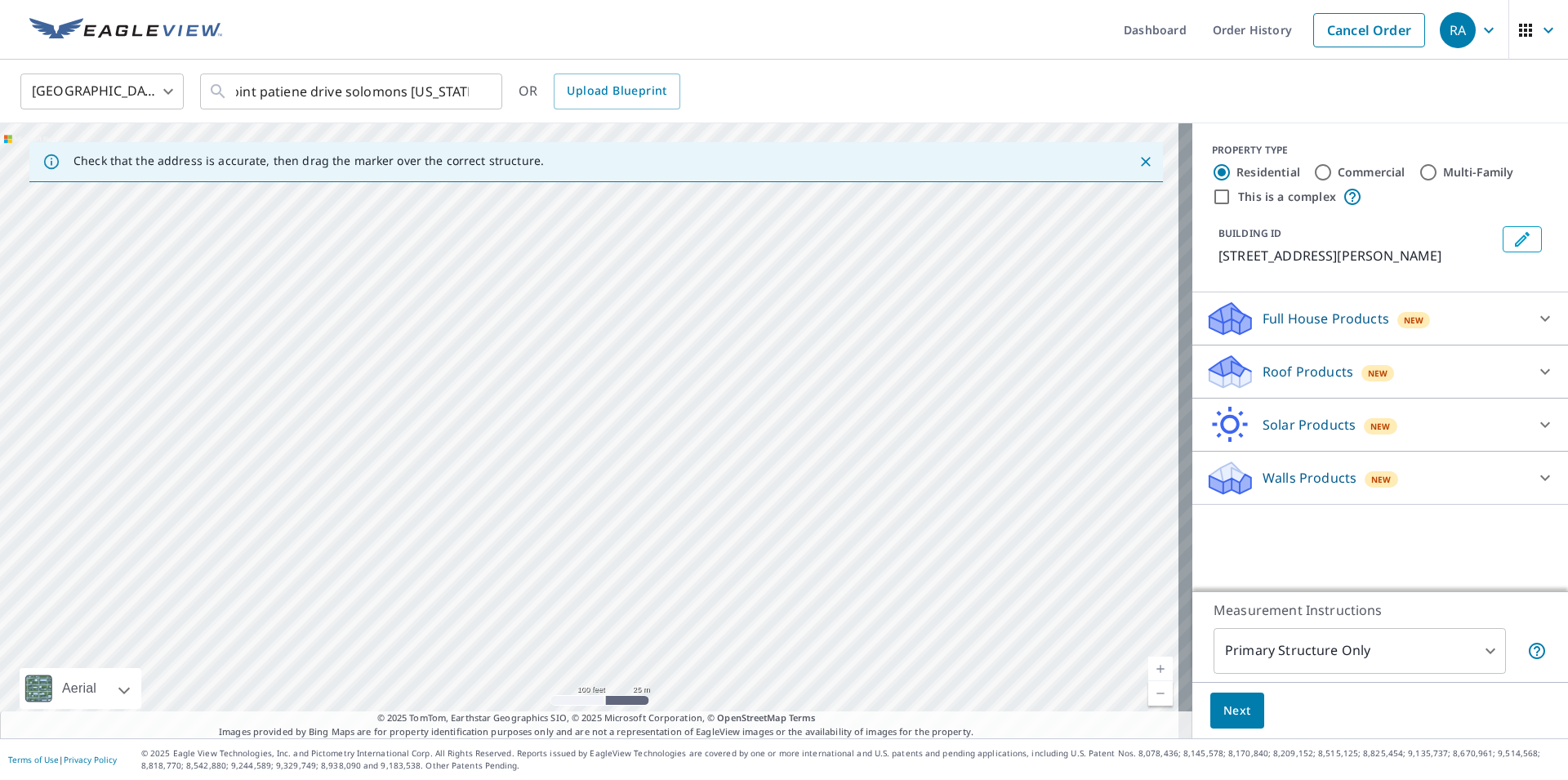
drag, startPoint x: 807, startPoint y: 469, endPoint x: 516, endPoint y: 529, distance: 297.1
click at [516, 529] on div "[STREET_ADDRESS][PERSON_NAME]" at bounding box center [595, 431] width 1192 height 614
drag
click at [862, 352] on div "[STREET_ADDRESS][PERSON_NAME]" at bounding box center [595, 431] width 1192 height 614
click at [773, 216] on div "[STREET_ADDRESS][PERSON_NAME]" at bounding box center [595, 431] width 1192 height 614
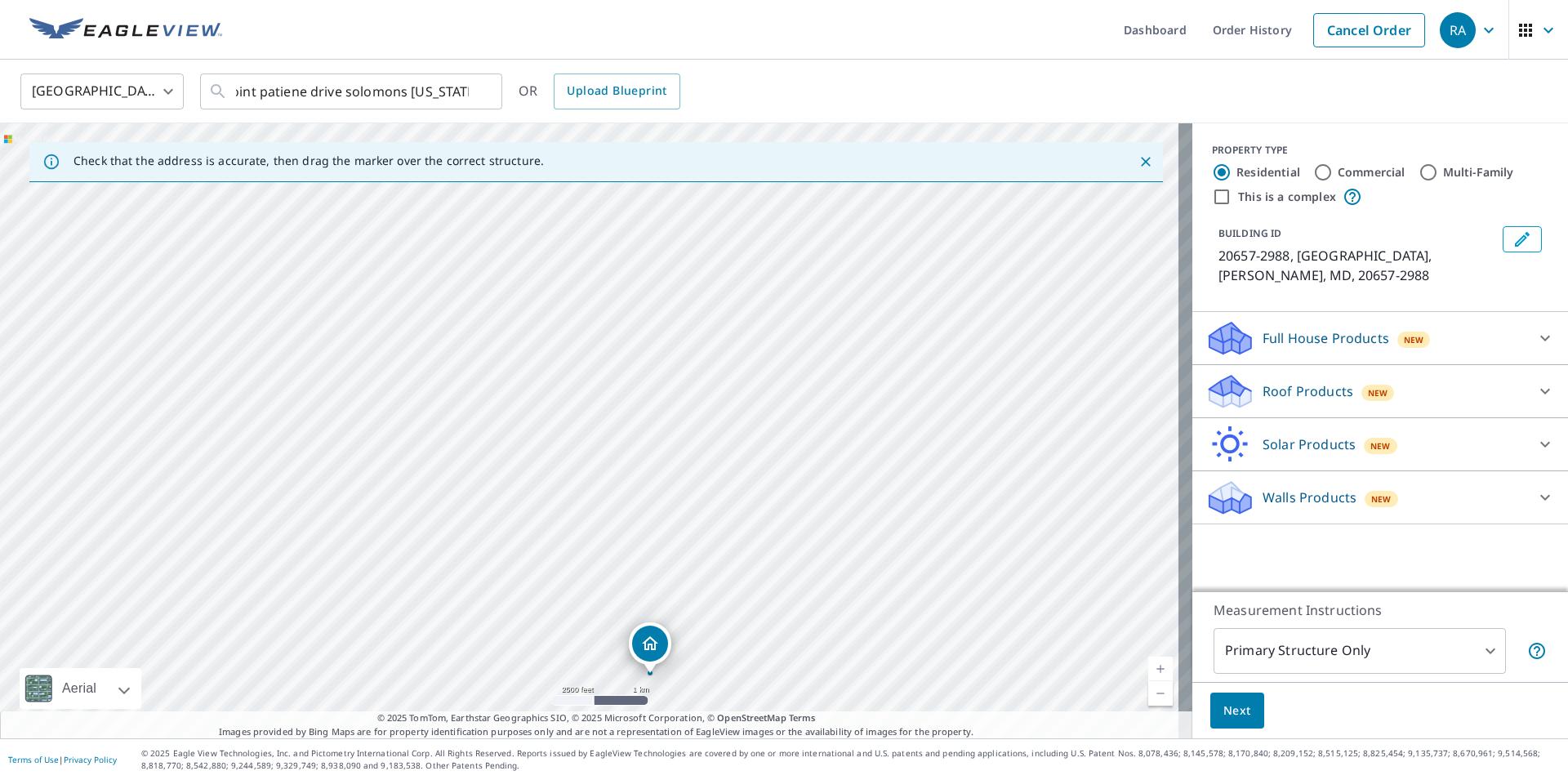
click at [922, 610] on div "20657-2988, US [PERSON_NAME], MD 20657-2988" at bounding box center [595, 431] width 1192 height 614
click at [782, 387] on div "20657-2988, US [PERSON_NAME], MD 20657-2988" at bounding box center [595, 431] width 1192 height 614
click at [725, 605] on div "20657-2988, US [PERSON_NAME], MD 20657-2988" at bounding box center [595, 431] width 1192 height 614
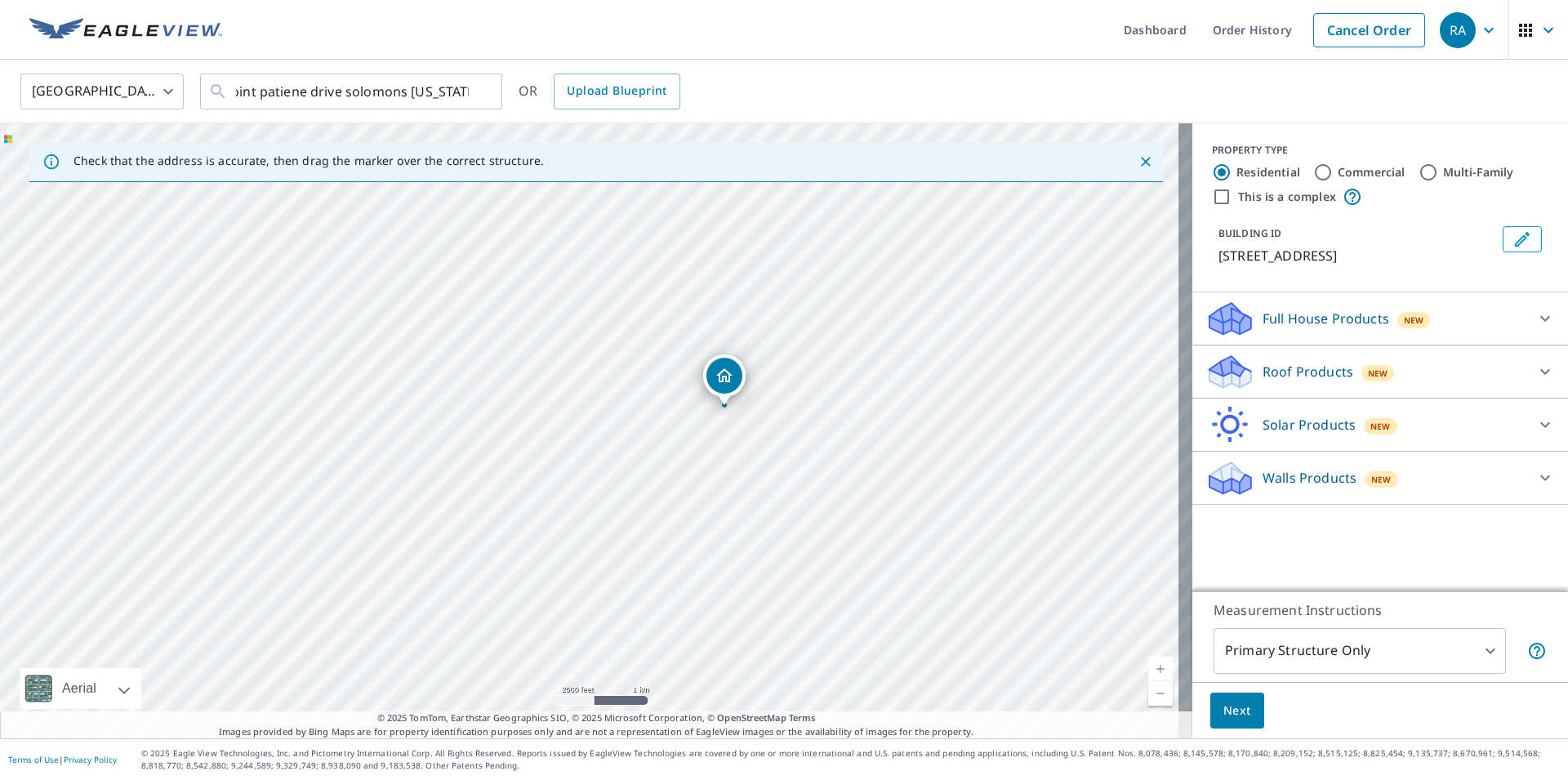
click at [899, 453] on div "[STREET_ADDRESS]" at bounding box center [595, 431] width 1192 height 614
drag, startPoint x: 660, startPoint y: 420, endPoint x: 967, endPoint y: 433, distance: 307.3
click at [967, 433] on div "[STREET_ADDRESS]" at bounding box center [595, 431] width 1192 height 614
drag, startPoint x: 704, startPoint y: 296, endPoint x: 236, endPoint y: 381, distance: 475.7
click at [236, 381] on div "[STREET_ADDRESS]" at bounding box center [595, 431] width 1192 height 614
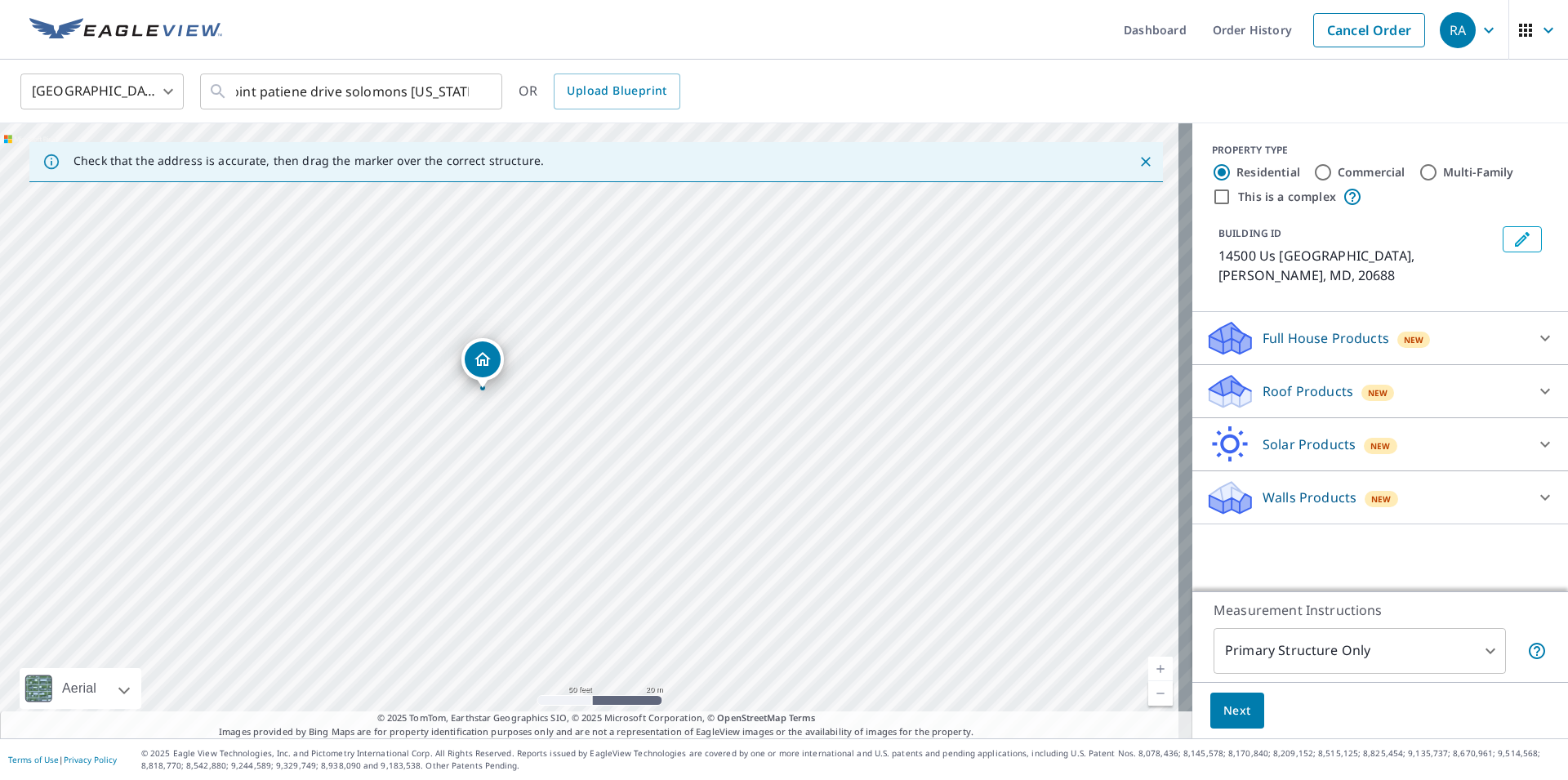
drag, startPoint x: 539, startPoint y: 357, endPoint x: 664, endPoint y: 549, distance: 229.1
click at [664, 549] on div "14500 Us Navy Research Laboratory [GEOGRAPHIC_DATA]" at bounding box center [595, 431] width 1192 height 614
drag, startPoint x: 479, startPoint y: 363, endPoint x: 480, endPoint y: 355, distance: 8.1
click at [480, 355] on div "14500 Us Navy Research Laboratory [GEOGRAPHIC_DATA]" at bounding box center [595, 431] width 1192 height 614
click at [1291, 394] on p "Roof Products" at bounding box center [1308, 391] width 91 height 20
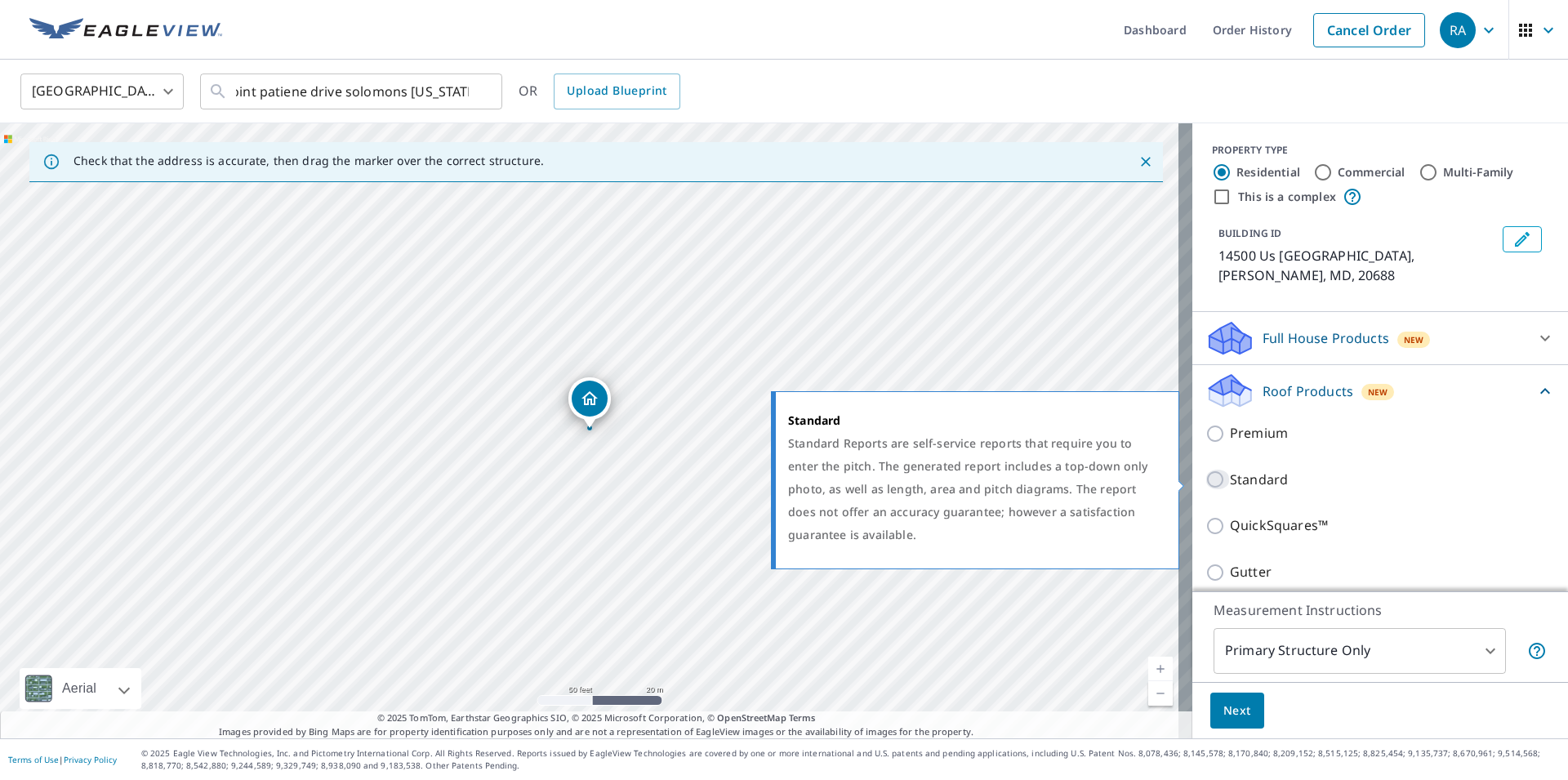
click at [1205, 485] on input "Standard" at bounding box center [1217, 480] width 25 height 20
checkbox input "true"
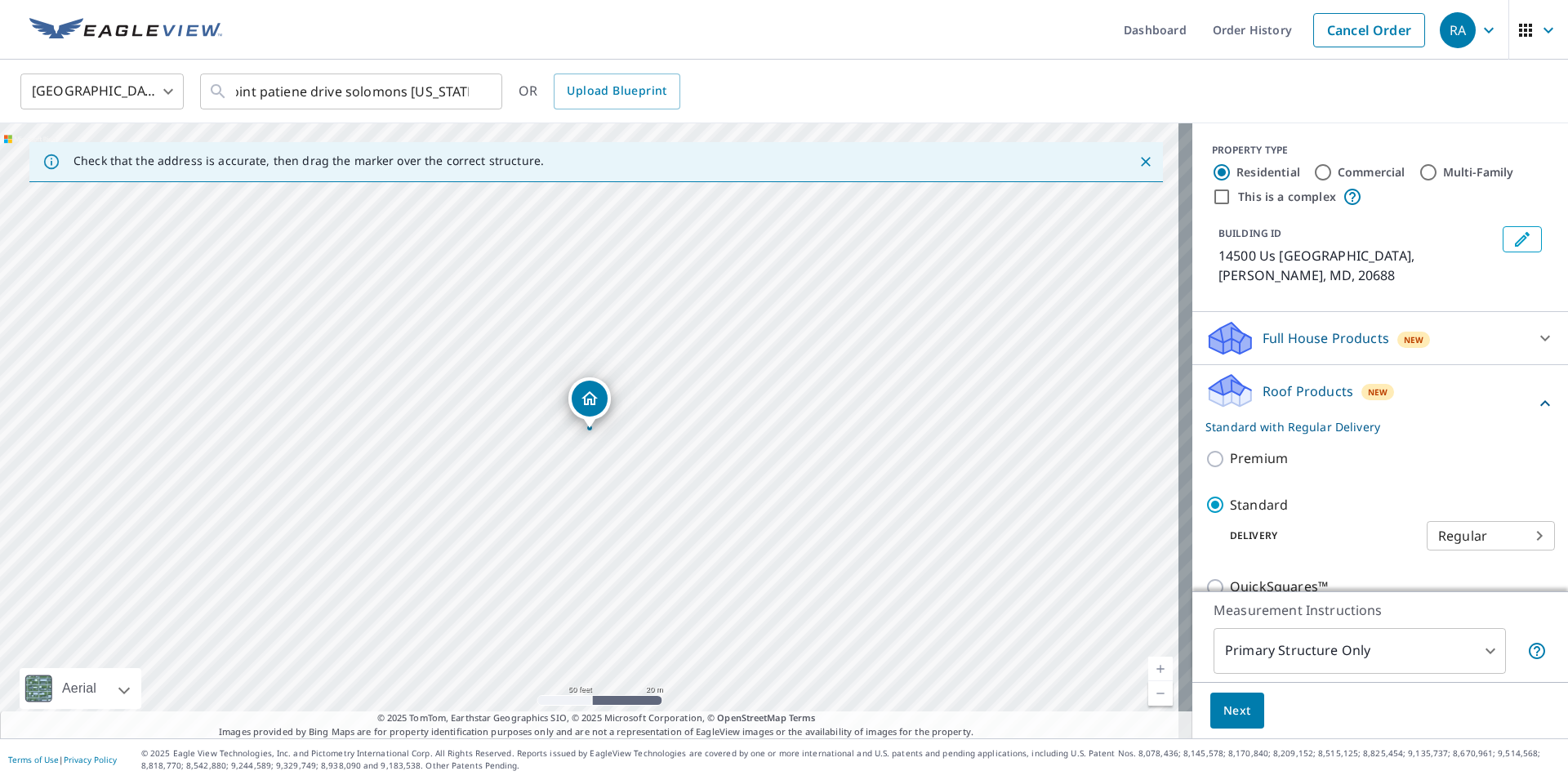
click at [1223, 712] on span "Next" at bounding box center [1237, 710] width 28 height 20
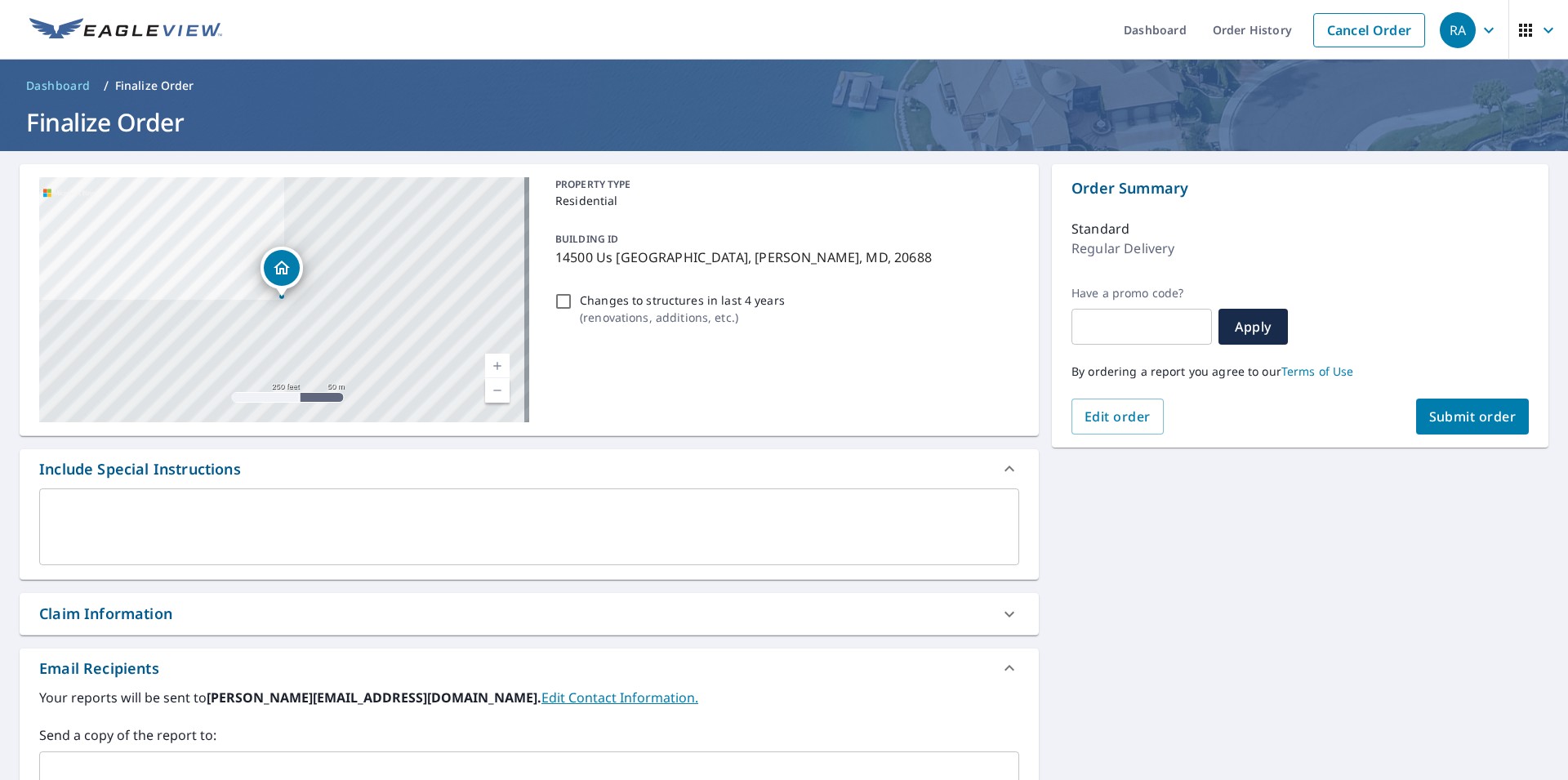
drag, startPoint x: 1222, startPoint y: 664, endPoint x: 1322, endPoint y: 516, distance: 178.6
click at [1322, 516] on div "14500 Us Navy Research Laboratory [GEOGRAPHIC_DATA] Aerial Road A standard road…" at bounding box center [784, 574] width 1568 height 847
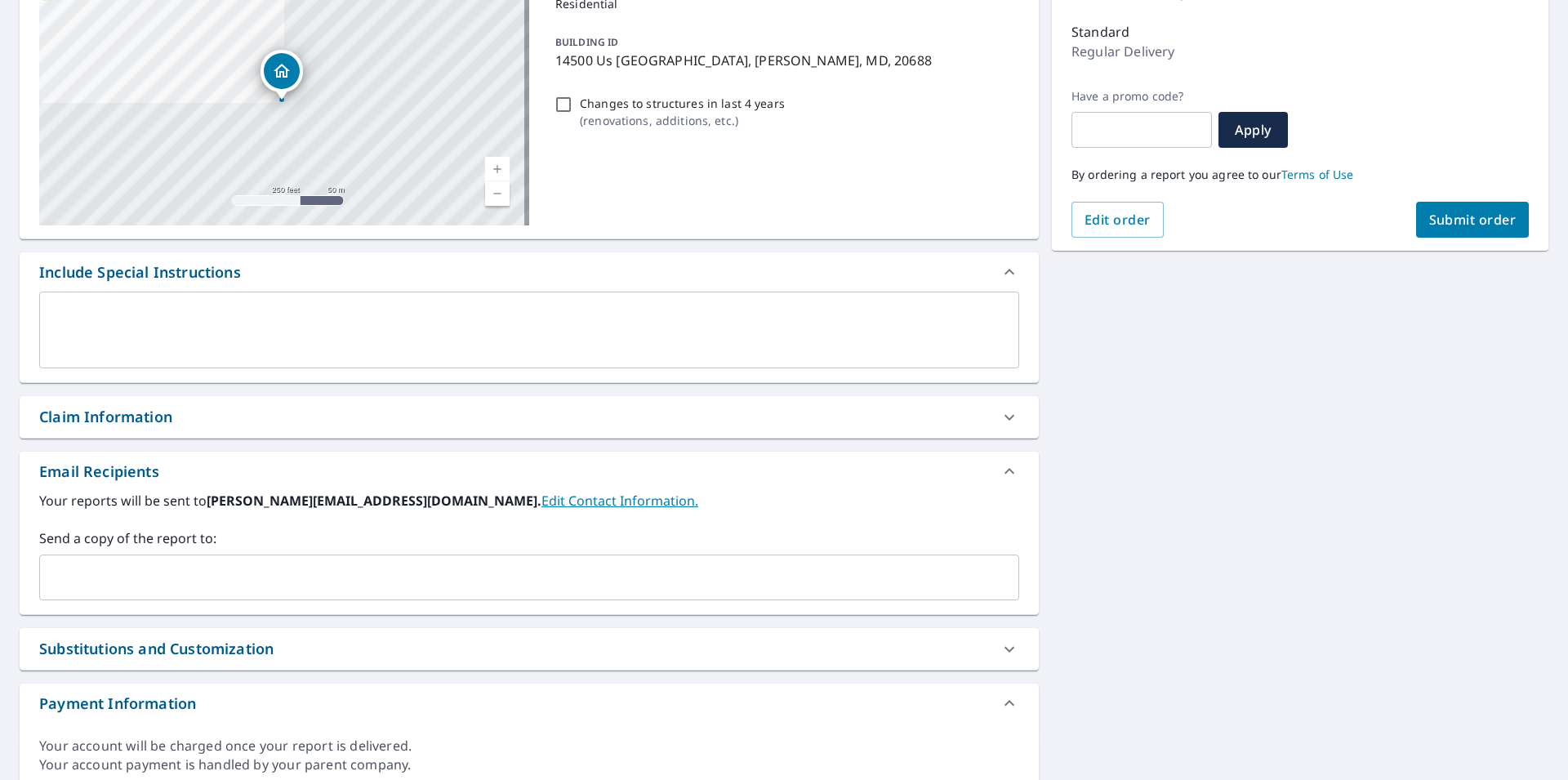
scroll to position [224, 0]
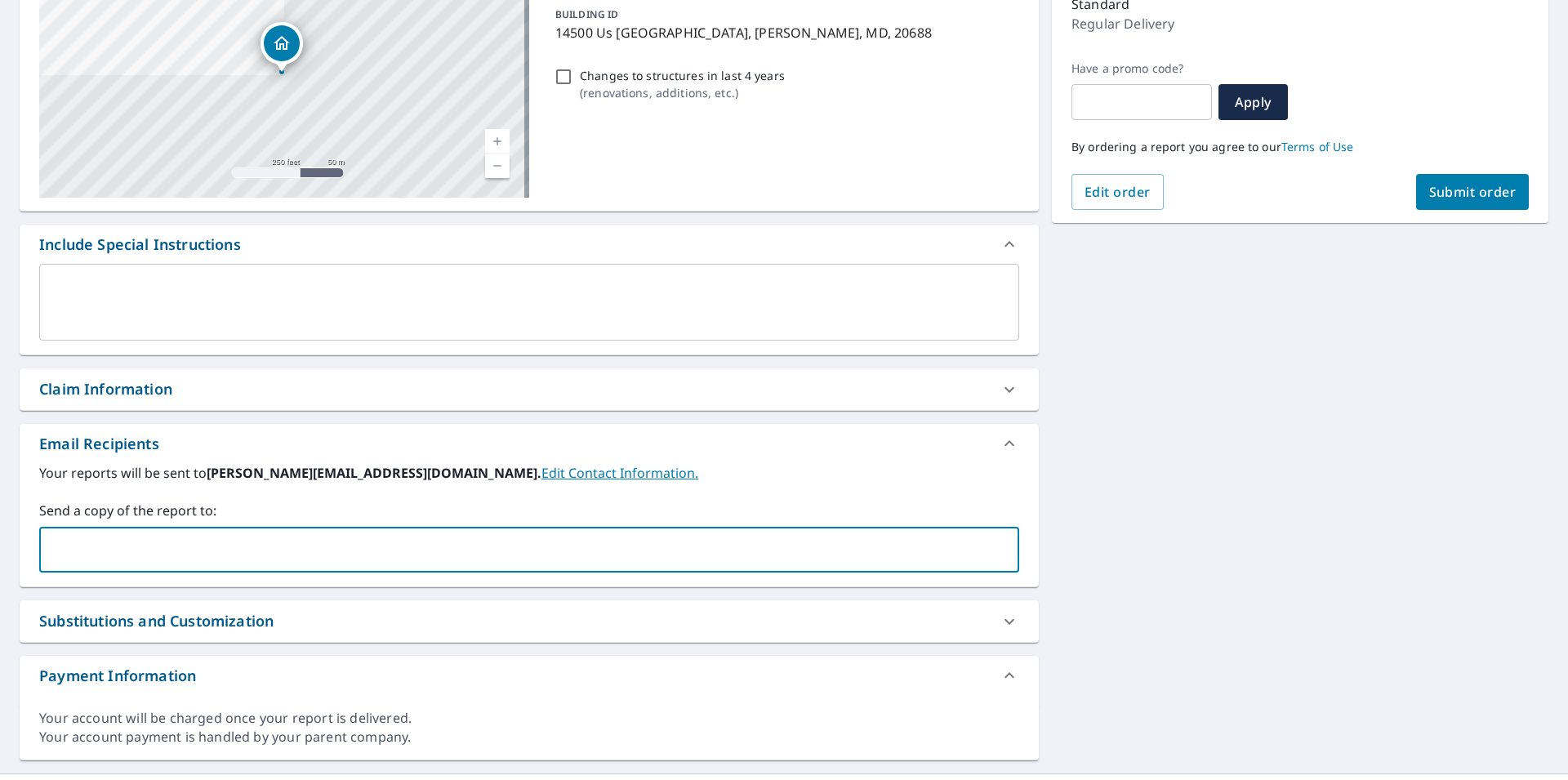
click at [556, 564] on input "text" at bounding box center [517, 549] width 941 height 31
type input "[PERSON_NAME][EMAIL_ADDRESS][DOMAIN_NAME]"
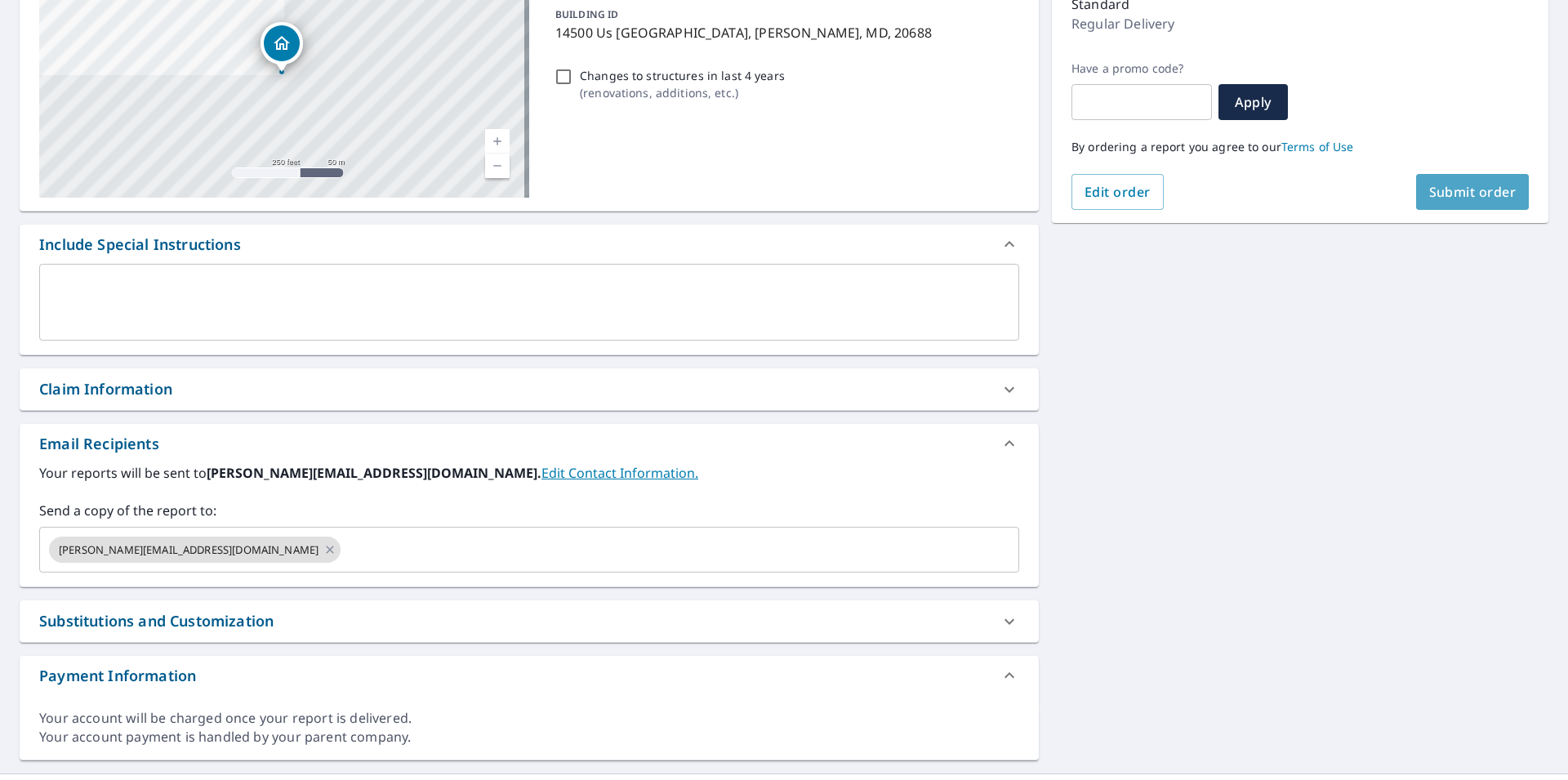
click at [1465, 193] on span "Submit order" at bounding box center [1473, 192] width 88 height 18
checkbox input "true"
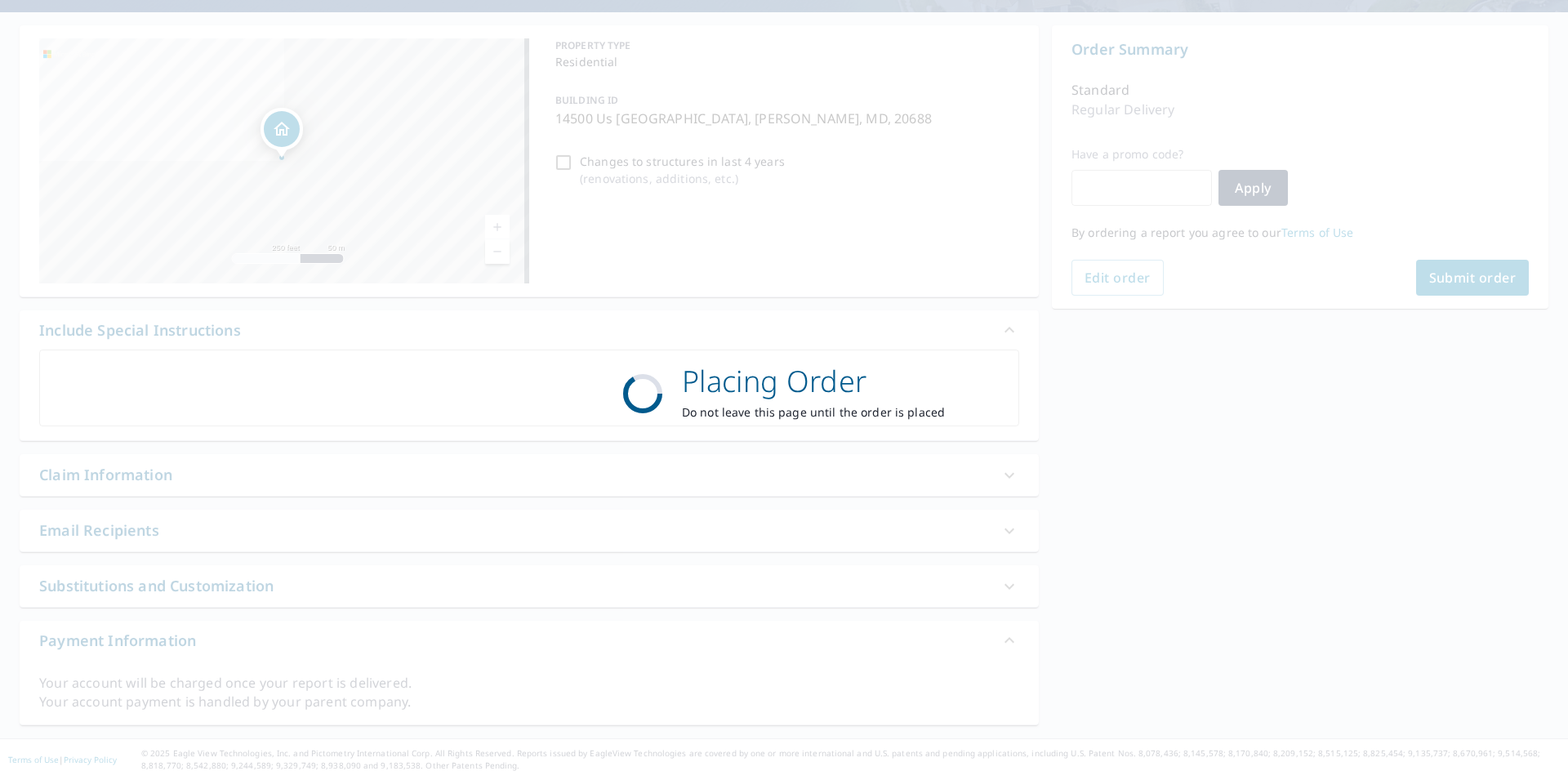
scroll to position [139, 0]
